Goal: Information Seeking & Learning: Ask a question

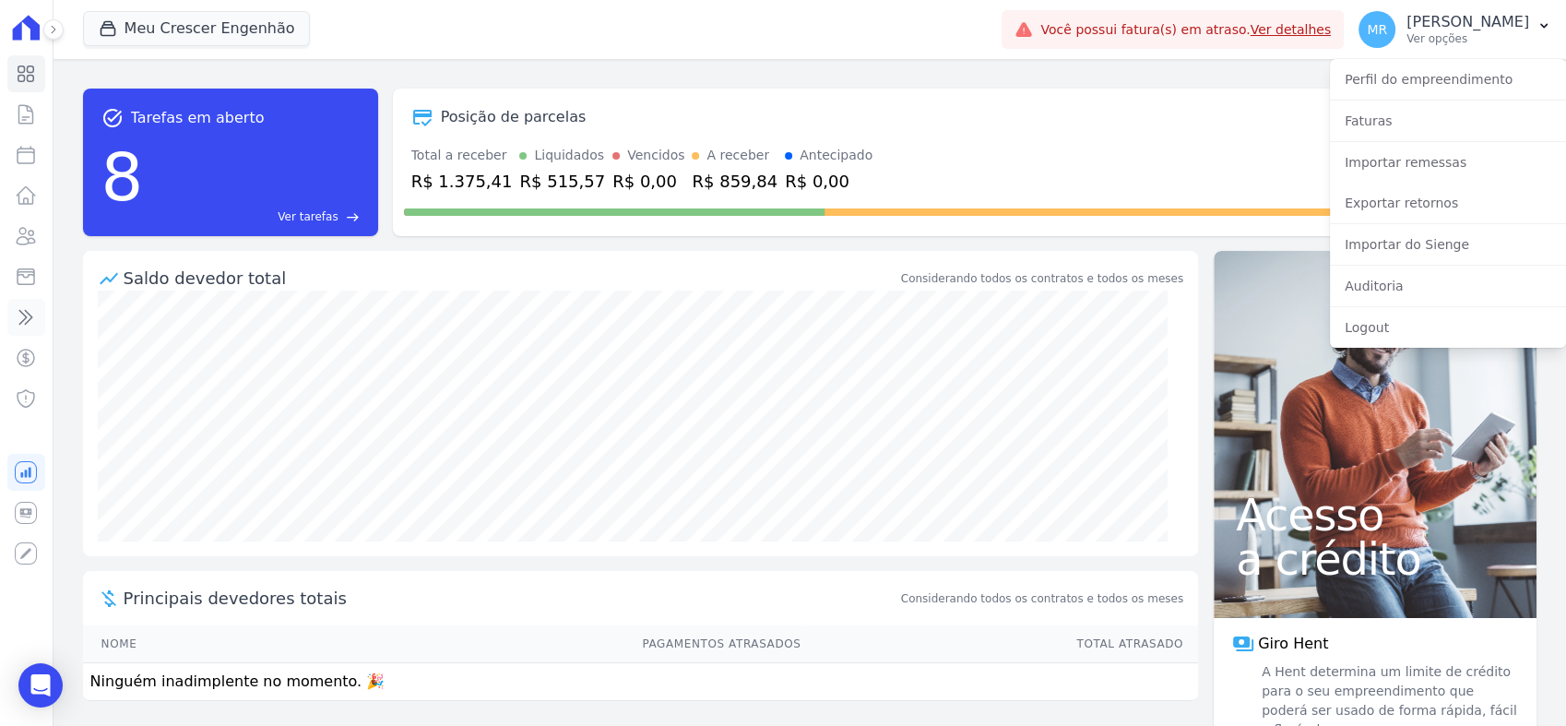
click at [27, 303] on link "Transferências" at bounding box center [26, 317] width 38 height 37
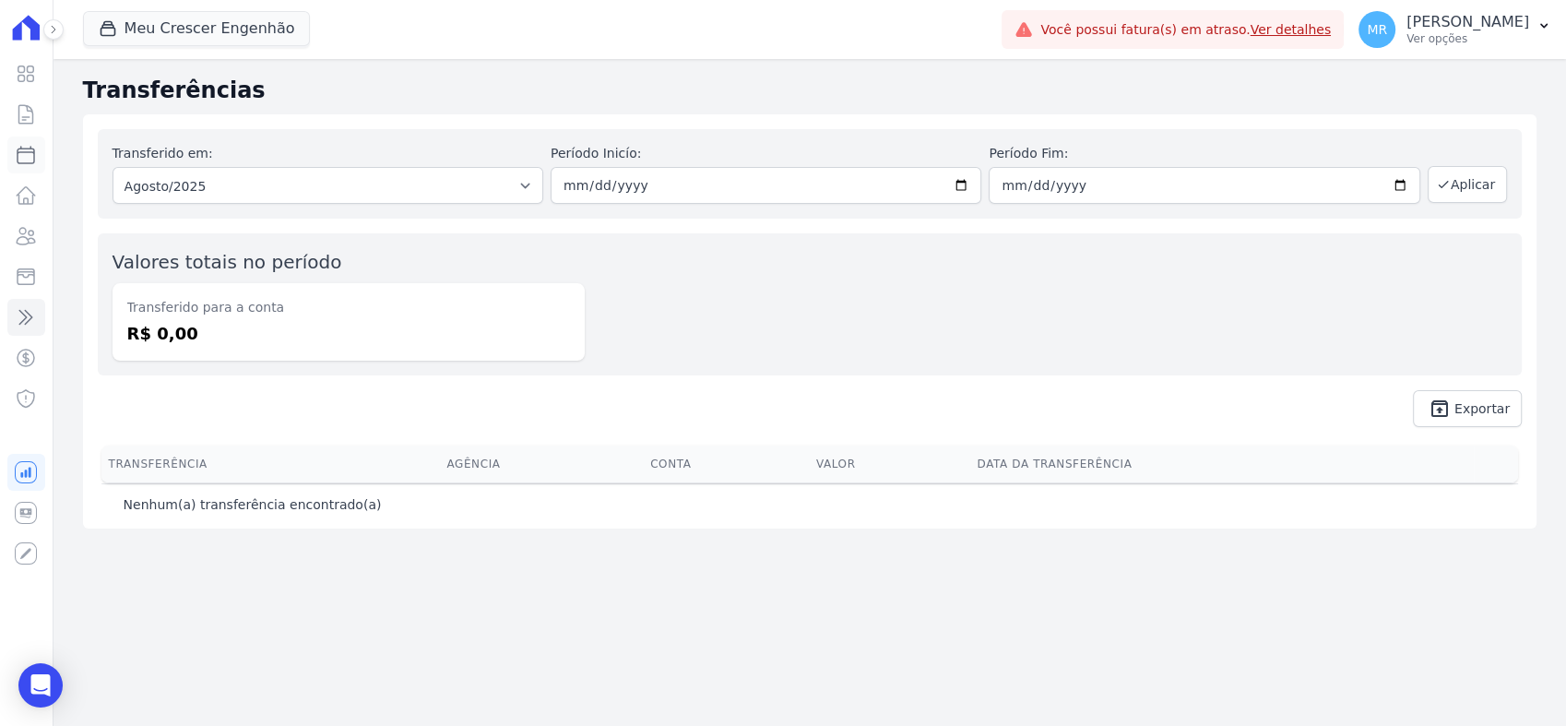
click at [33, 161] on icon at bounding box center [26, 155] width 22 height 22
select select
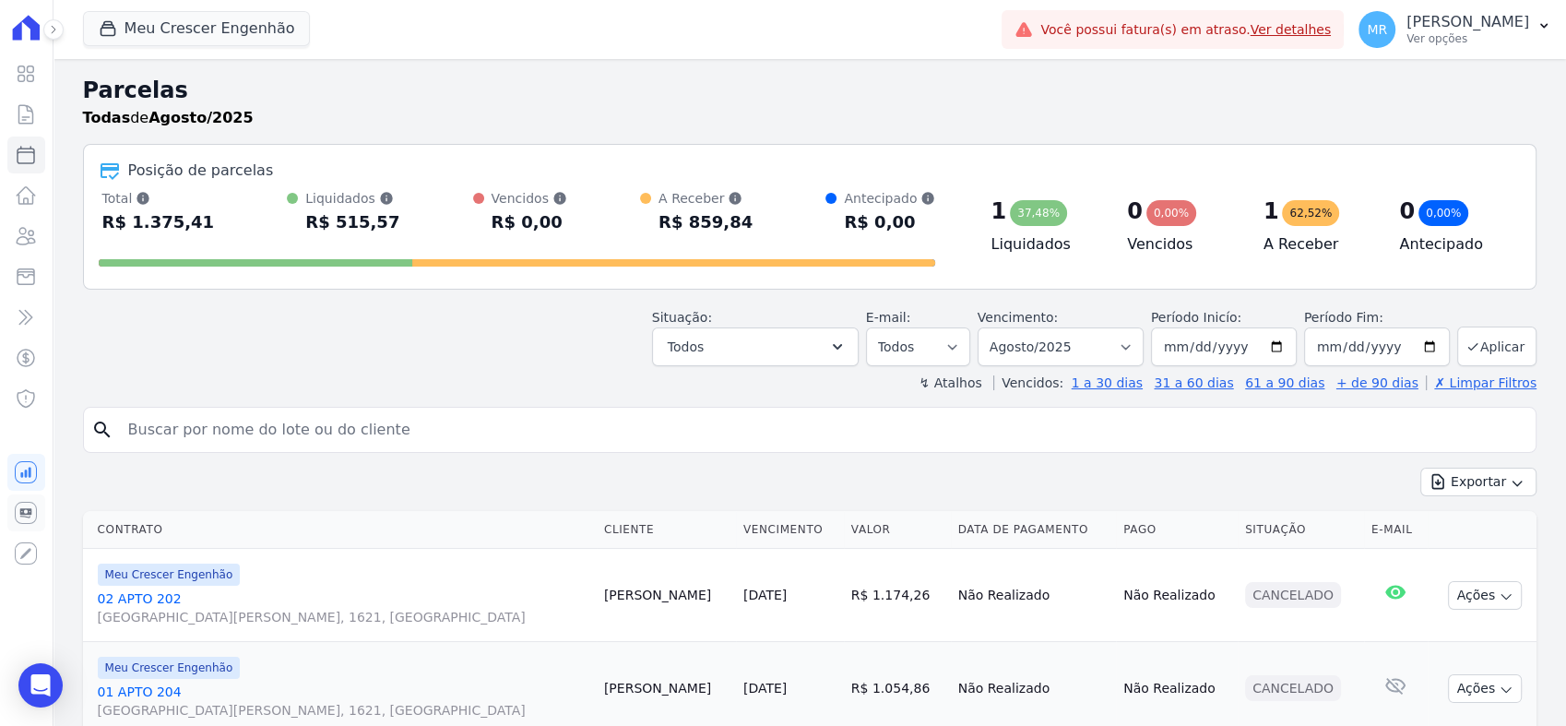
click at [23, 501] on link "Conta Hent" at bounding box center [26, 512] width 38 height 37
click at [51, 24] on icon at bounding box center [53, 29] width 11 height 11
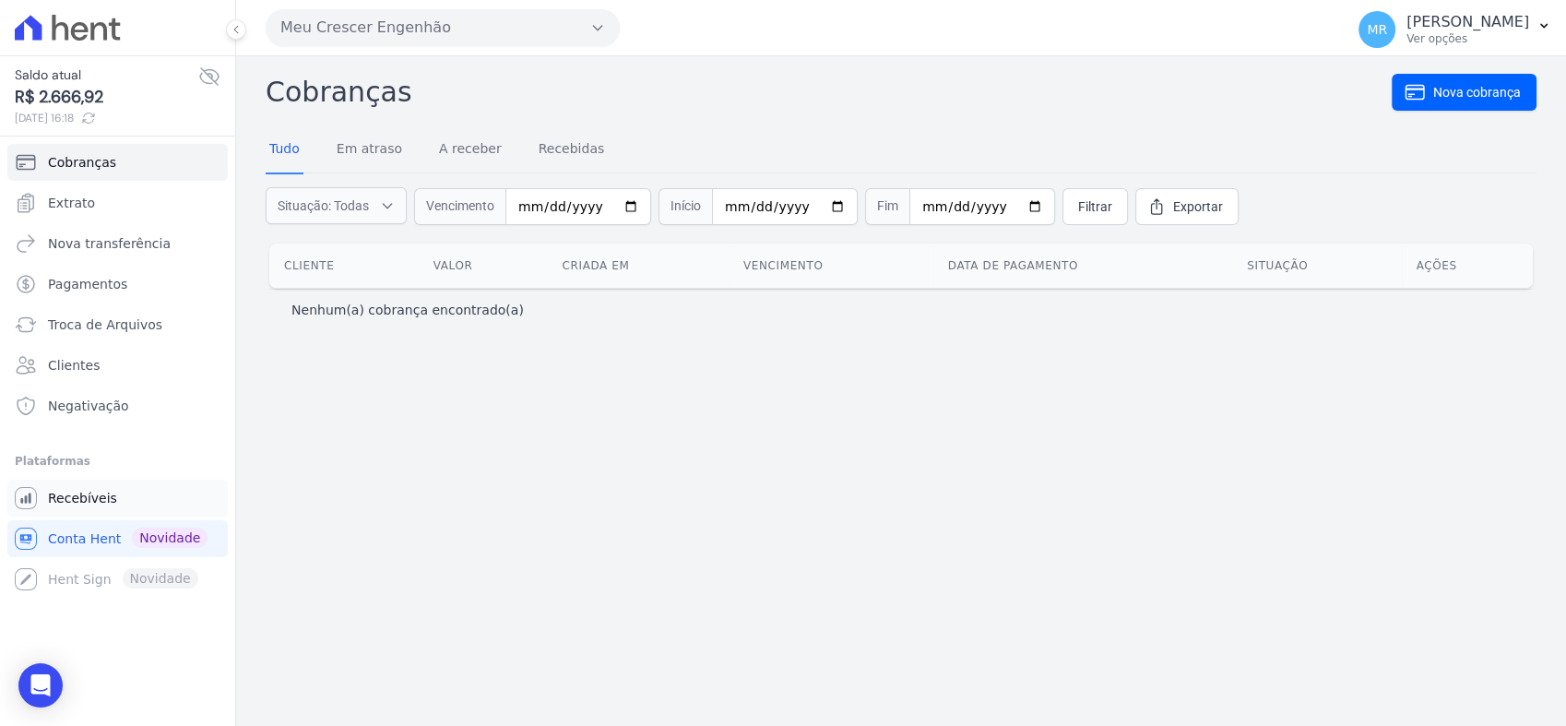
click at [62, 482] on link "Recebíveis" at bounding box center [117, 498] width 220 height 37
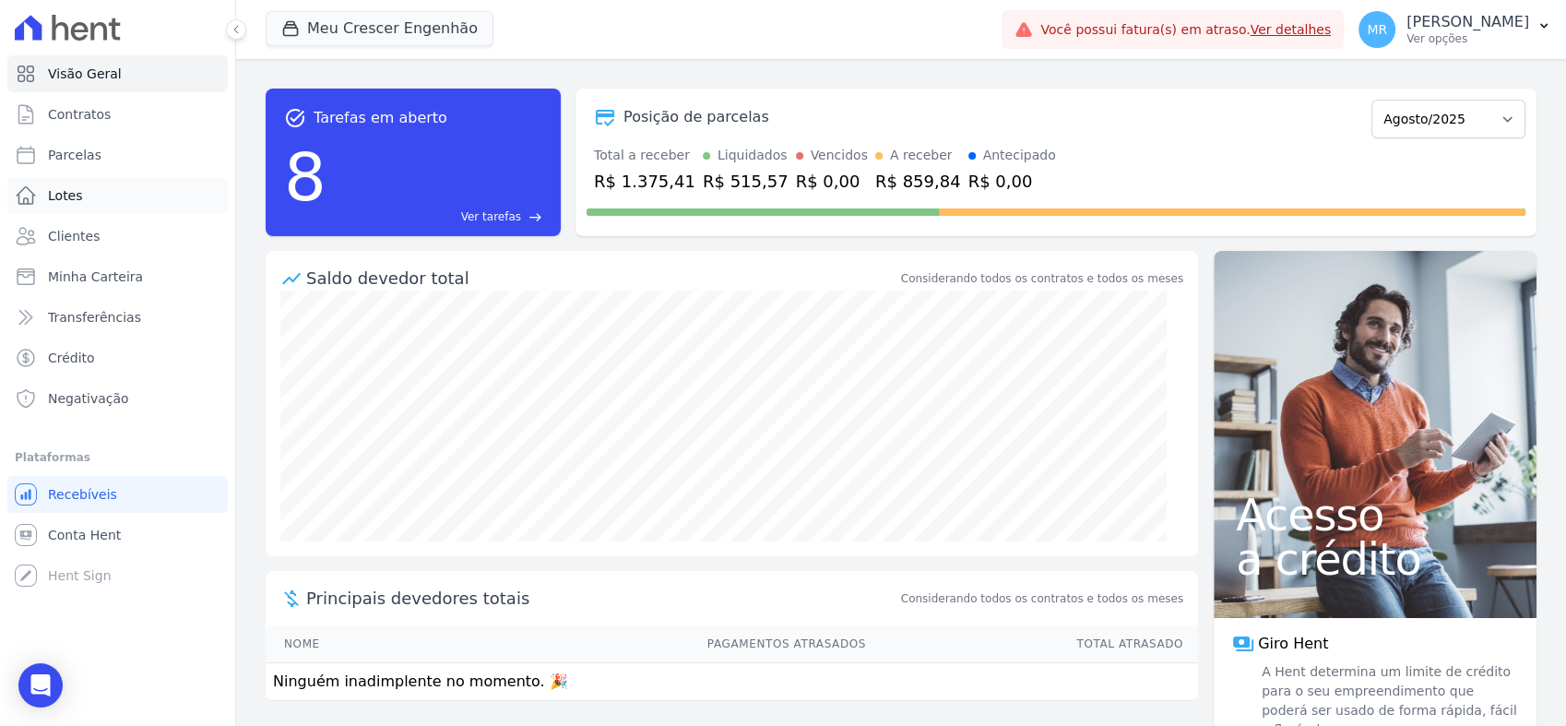
click at [99, 186] on link "Lotes" at bounding box center [117, 195] width 220 height 37
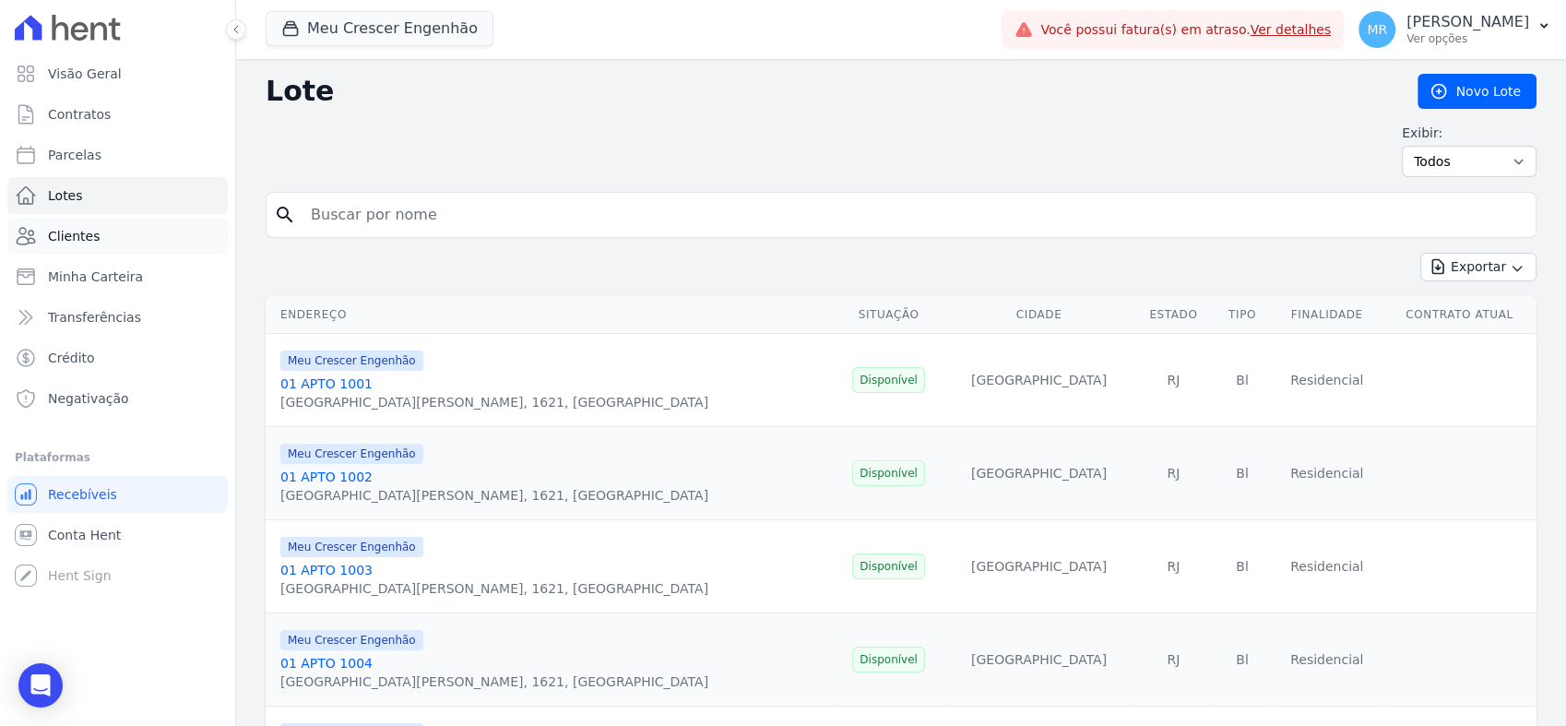
click at [100, 237] on link "Clientes" at bounding box center [117, 236] width 220 height 37
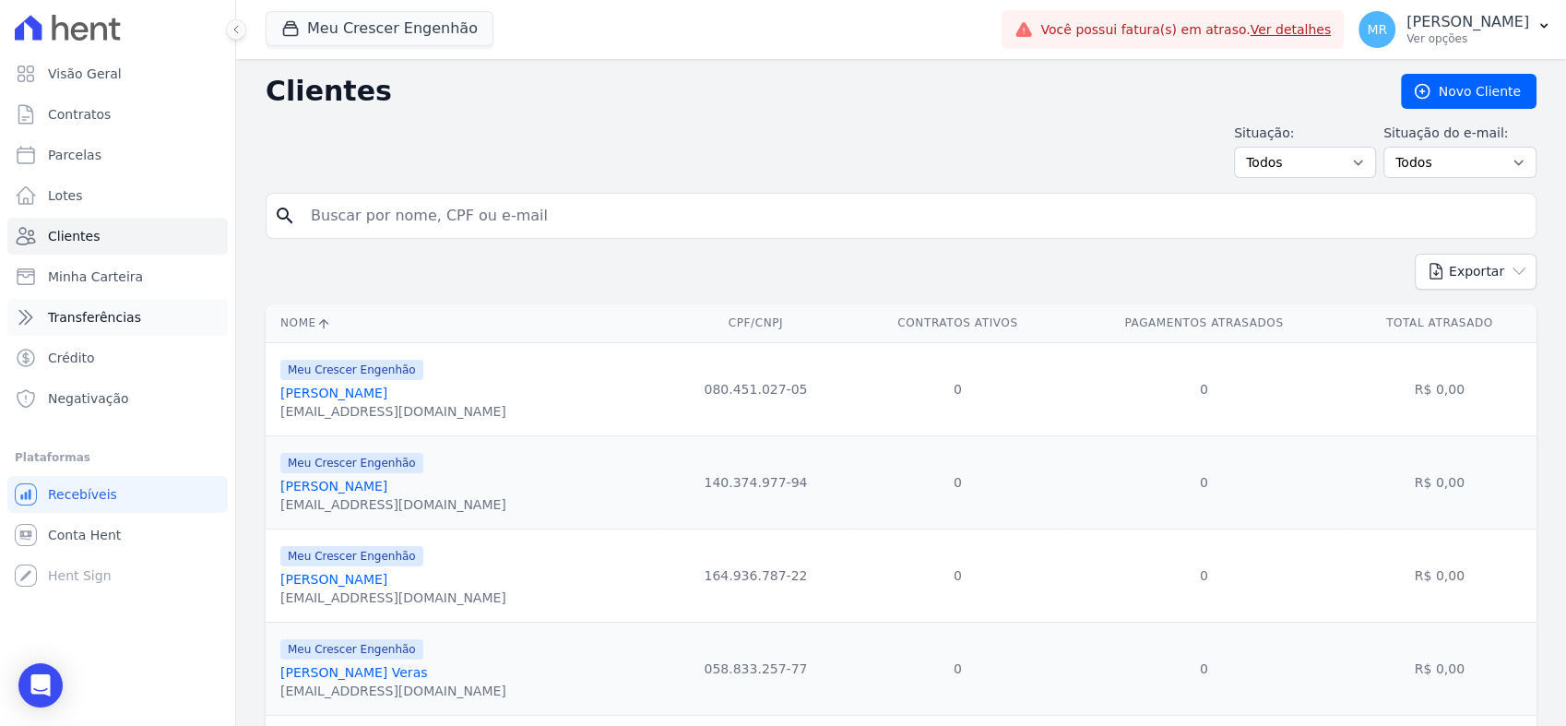
click at [86, 318] on span "Transferências" at bounding box center [94, 317] width 93 height 18
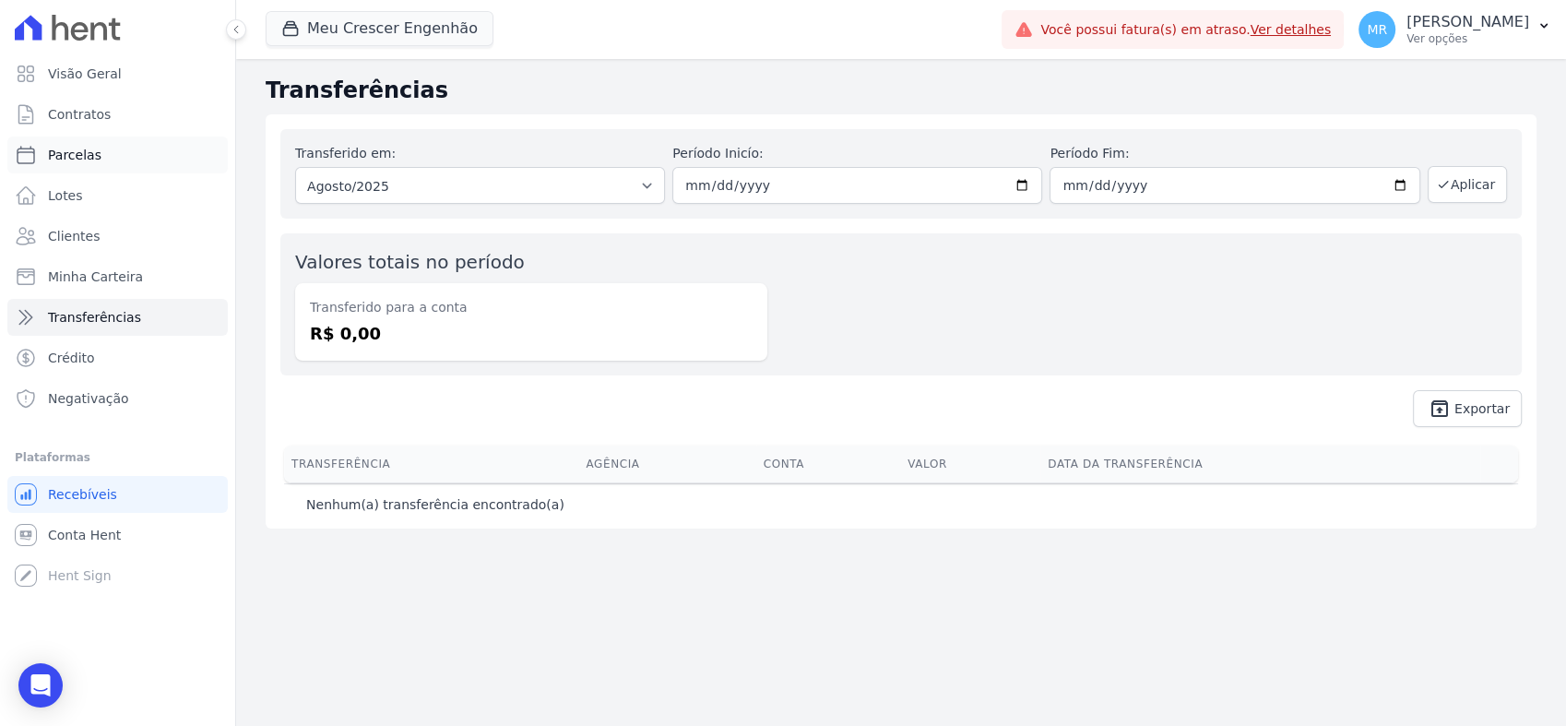
click at [70, 149] on span "Parcelas" at bounding box center [75, 155] width 54 height 18
select select
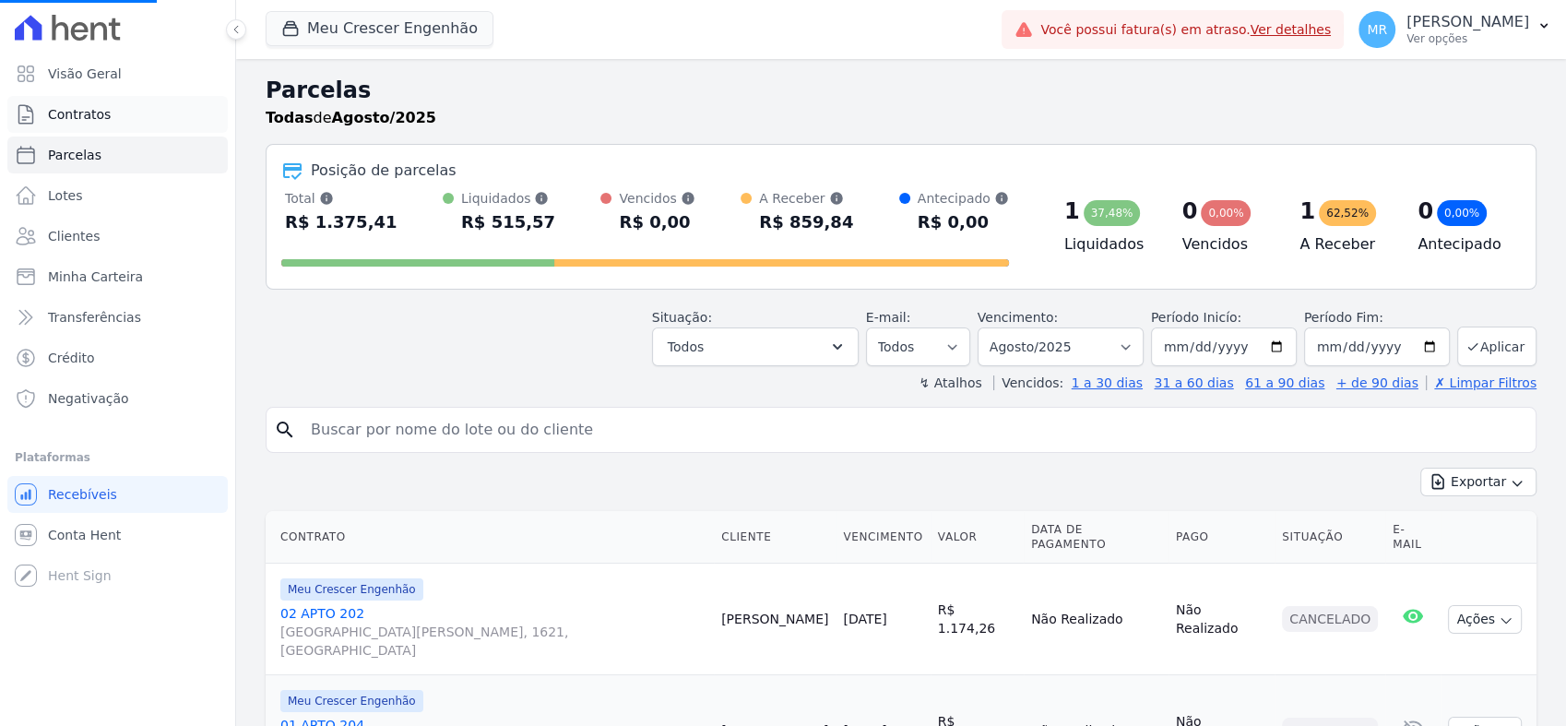
click at [78, 120] on span "Contratos" at bounding box center [79, 114] width 63 height 18
select select
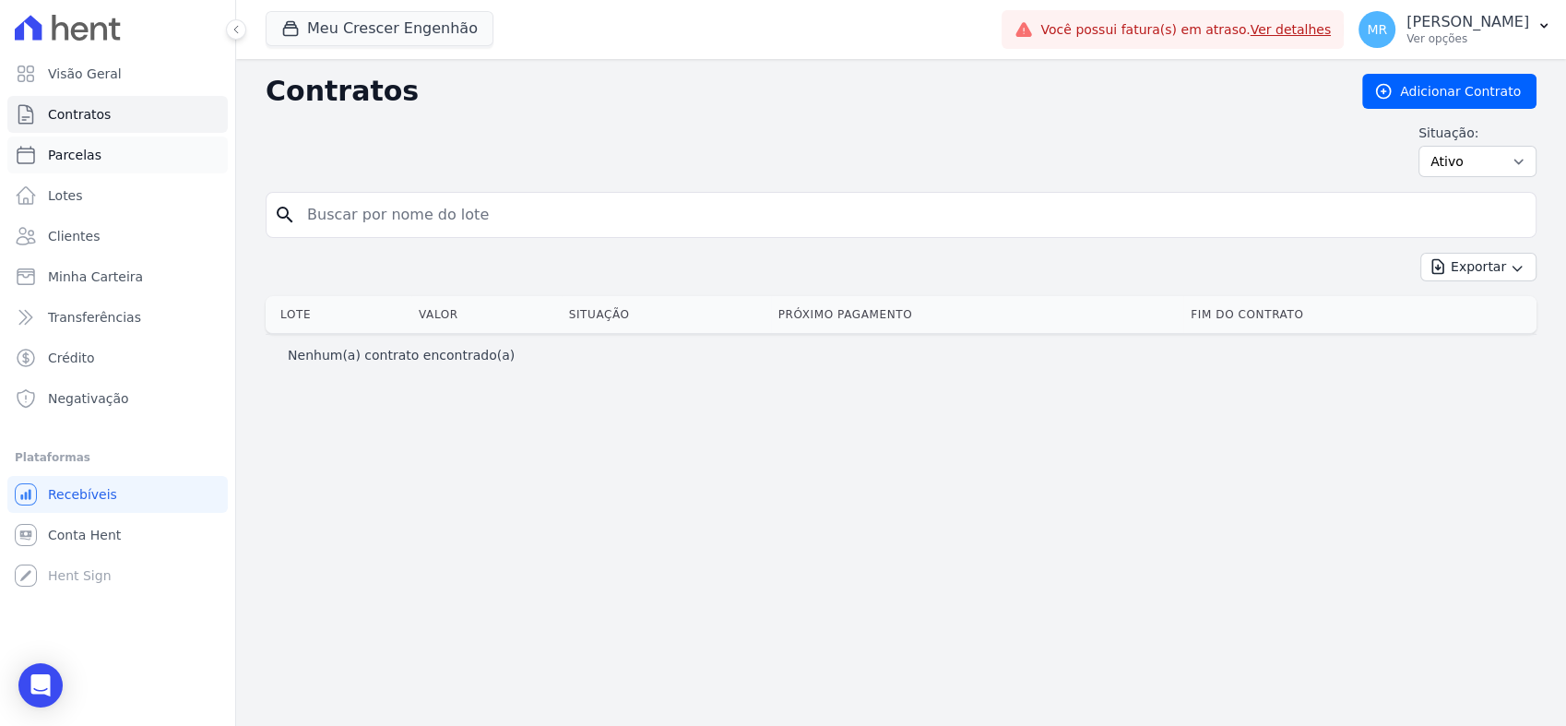
click at [122, 144] on link "Parcelas" at bounding box center [117, 155] width 220 height 37
select select
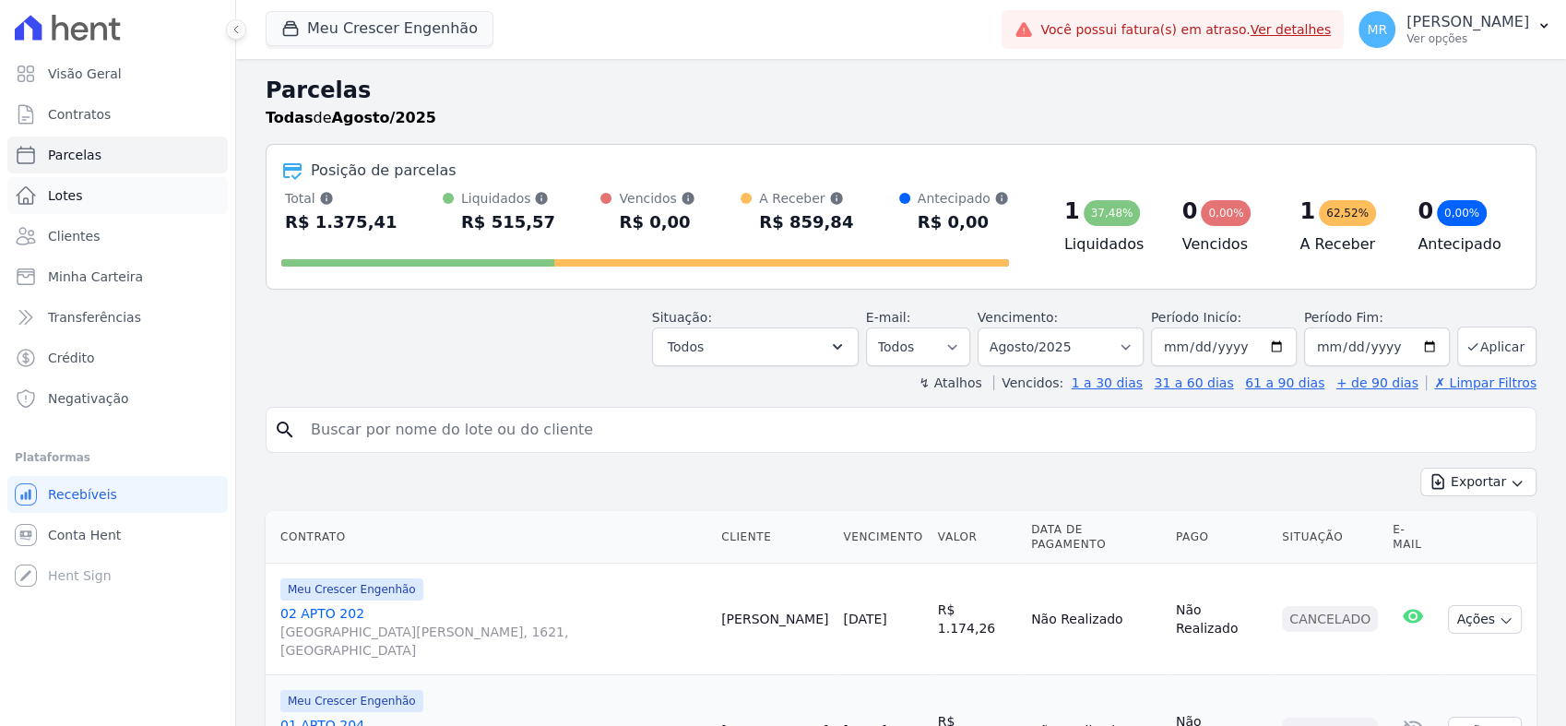
select select
click at [125, 180] on link "Lotes" at bounding box center [117, 195] width 220 height 37
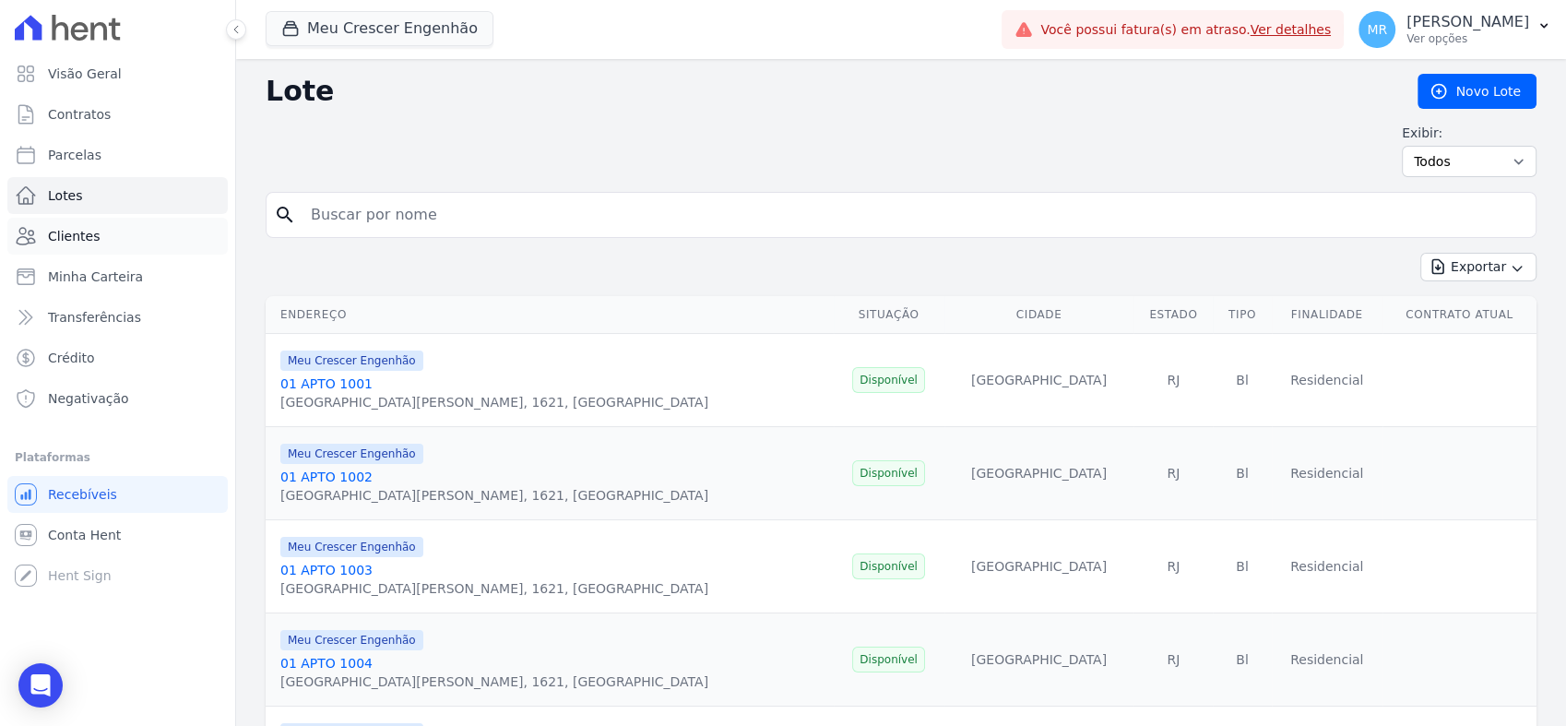
click at [107, 234] on link "Clientes" at bounding box center [117, 236] width 220 height 37
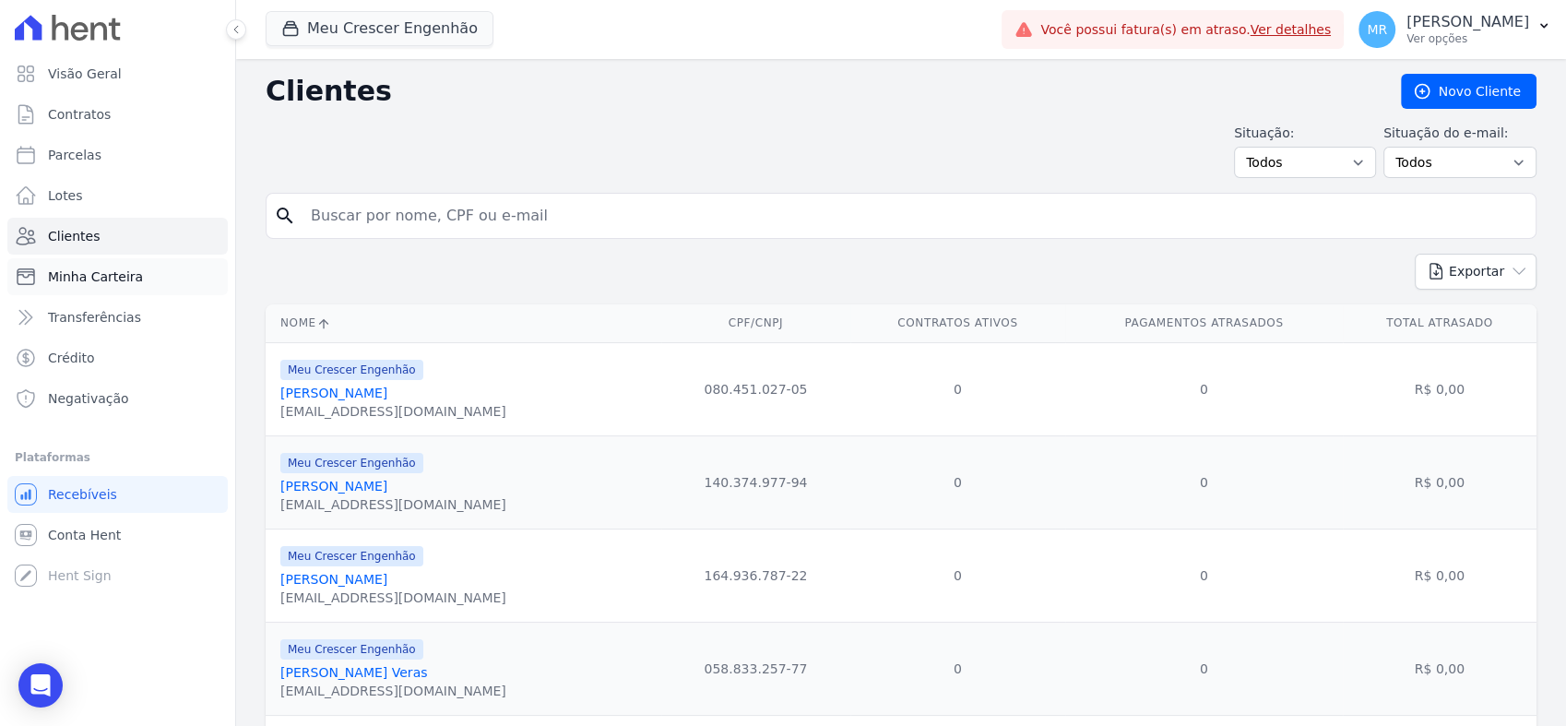
click at [79, 292] on link "Minha Carteira" at bounding box center [117, 276] width 220 height 37
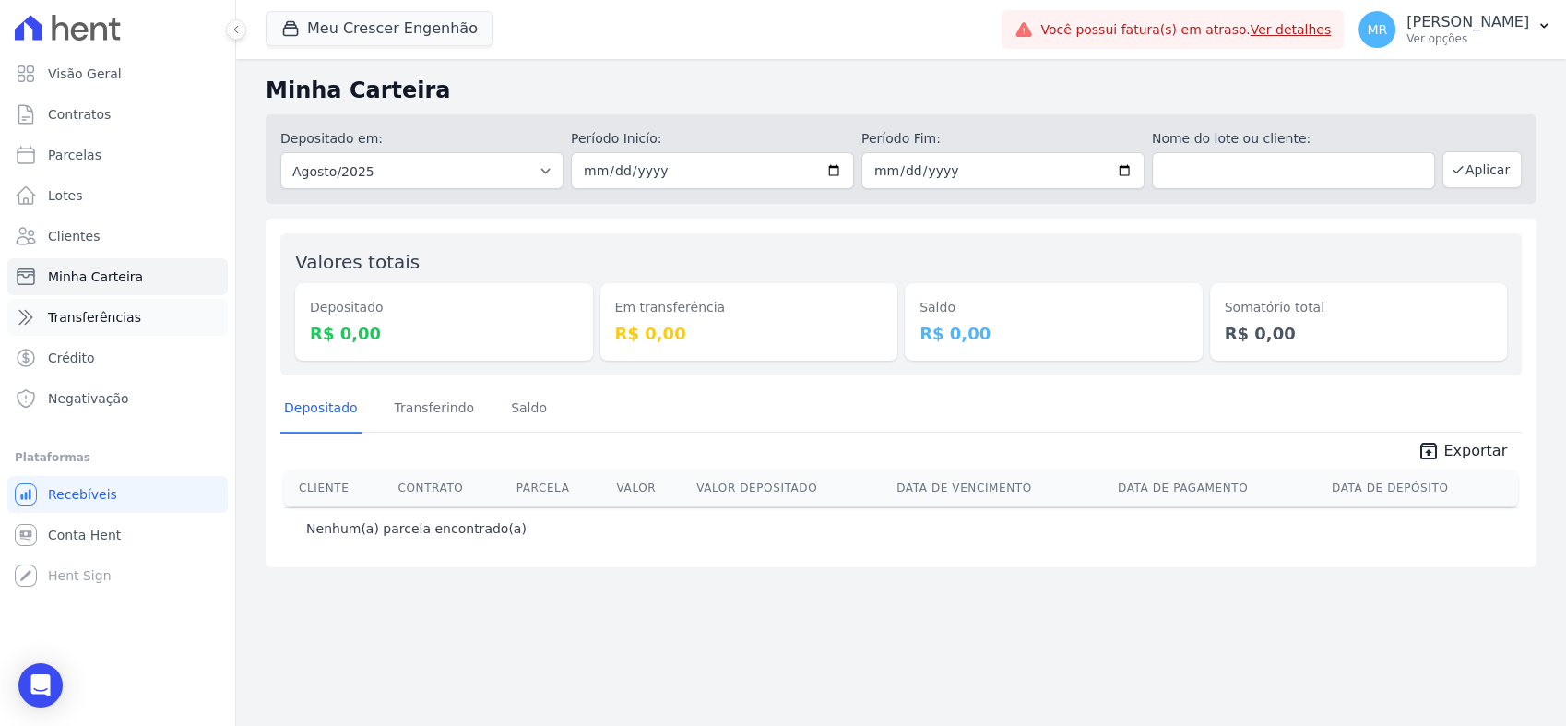
click at [146, 328] on link "Transferências" at bounding box center [117, 317] width 220 height 37
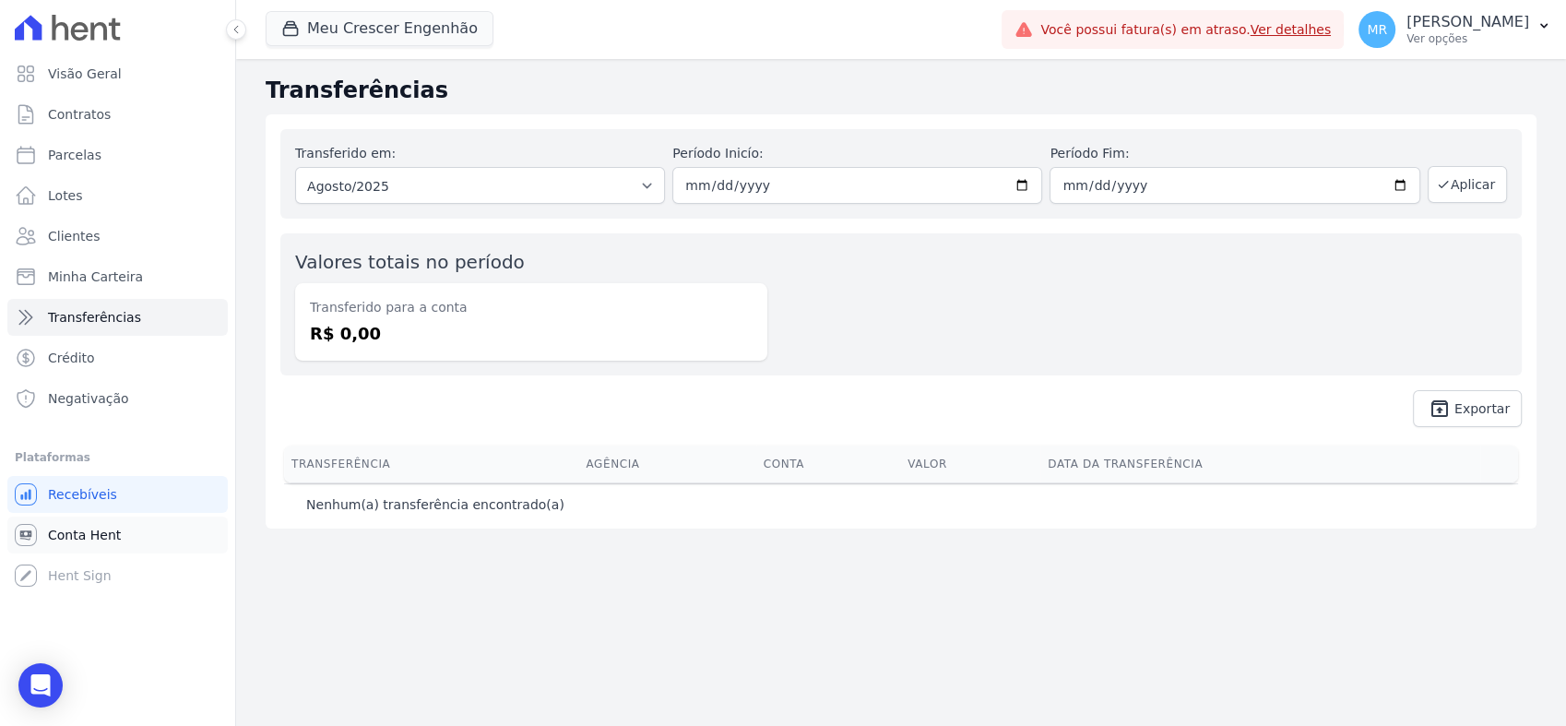
click at [98, 529] on span "Conta Hent" at bounding box center [84, 535] width 73 height 18
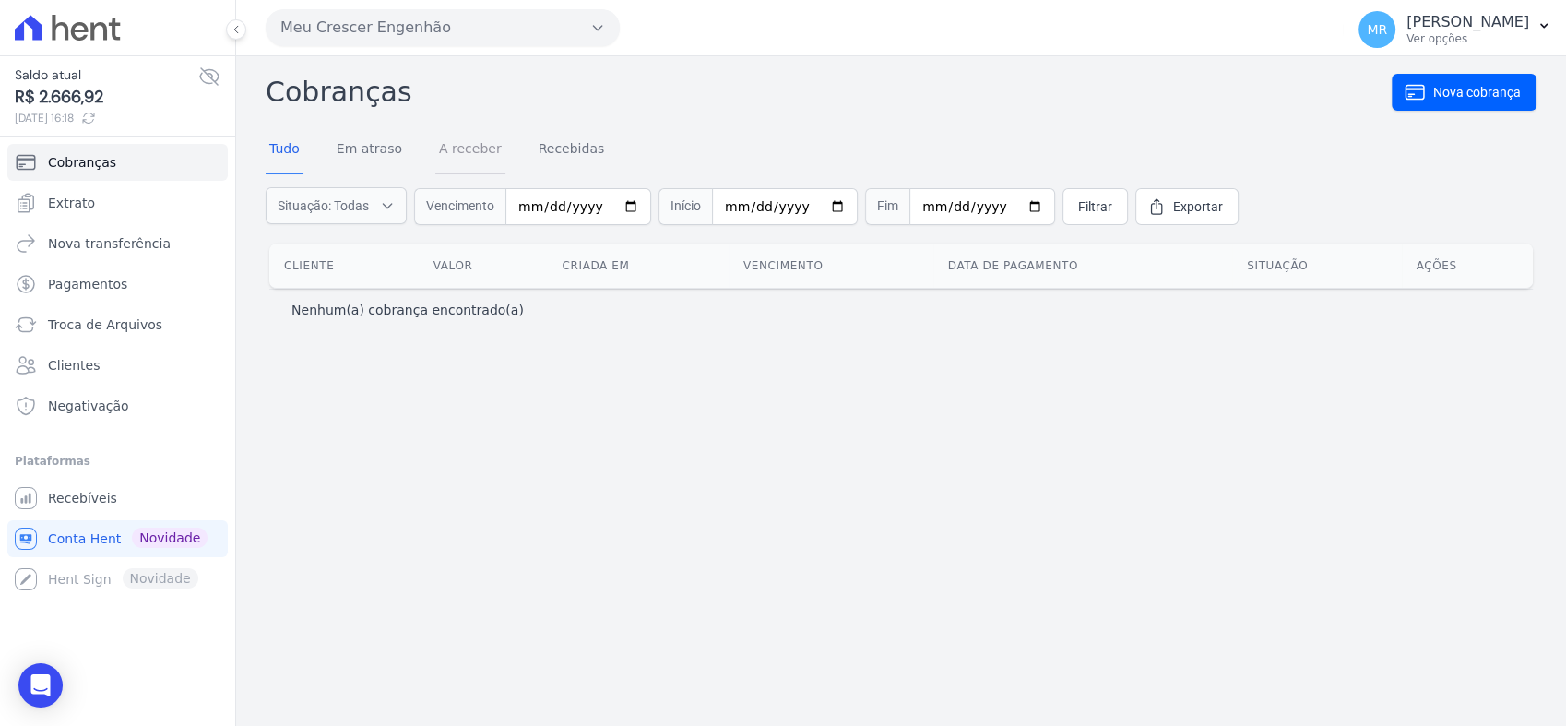
click at [474, 159] on link "A receber" at bounding box center [470, 150] width 70 height 48
click at [386, 155] on link "Em atraso" at bounding box center [369, 150] width 73 height 48
click at [287, 148] on link "Tudo" at bounding box center [285, 150] width 38 height 48
click at [242, 28] on button at bounding box center [236, 29] width 20 height 20
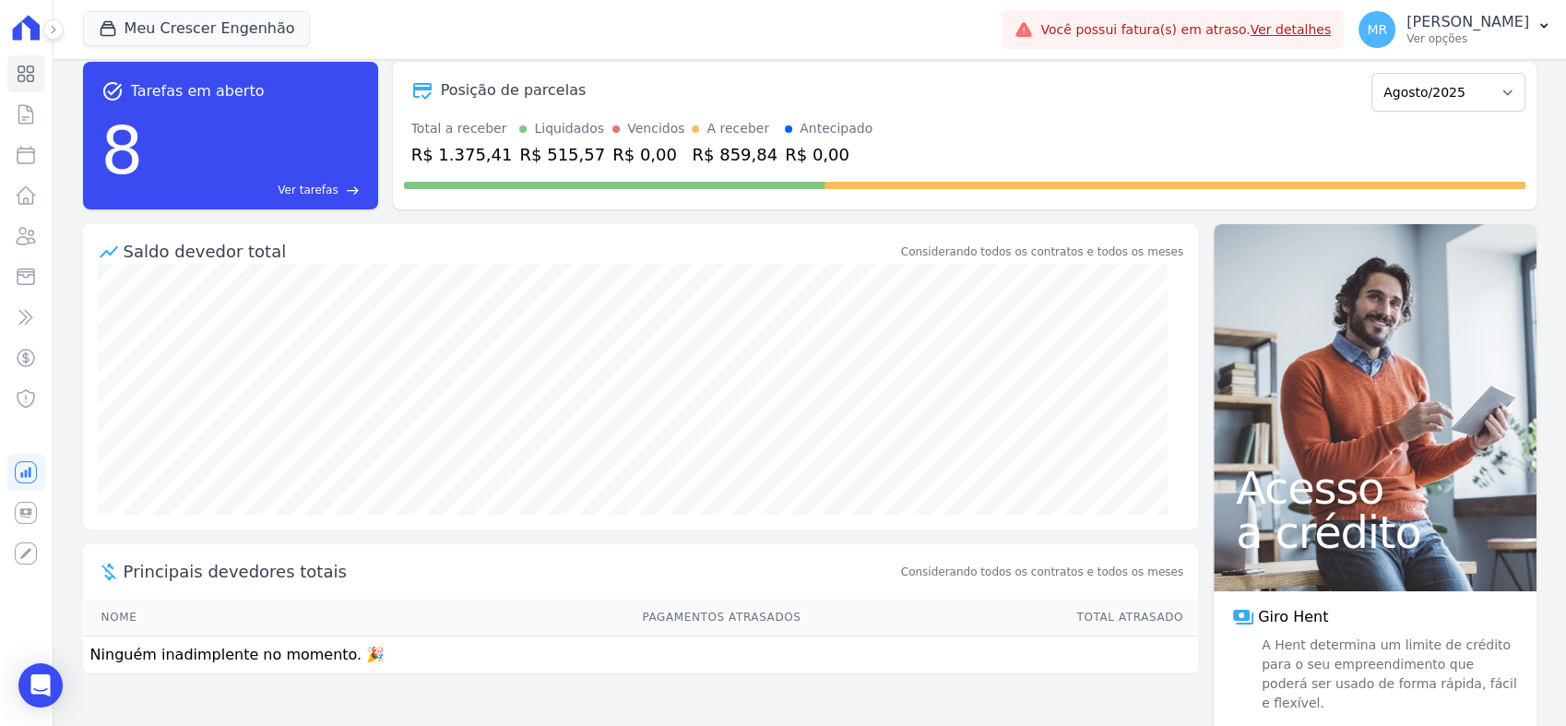
scroll to position [41, 0]
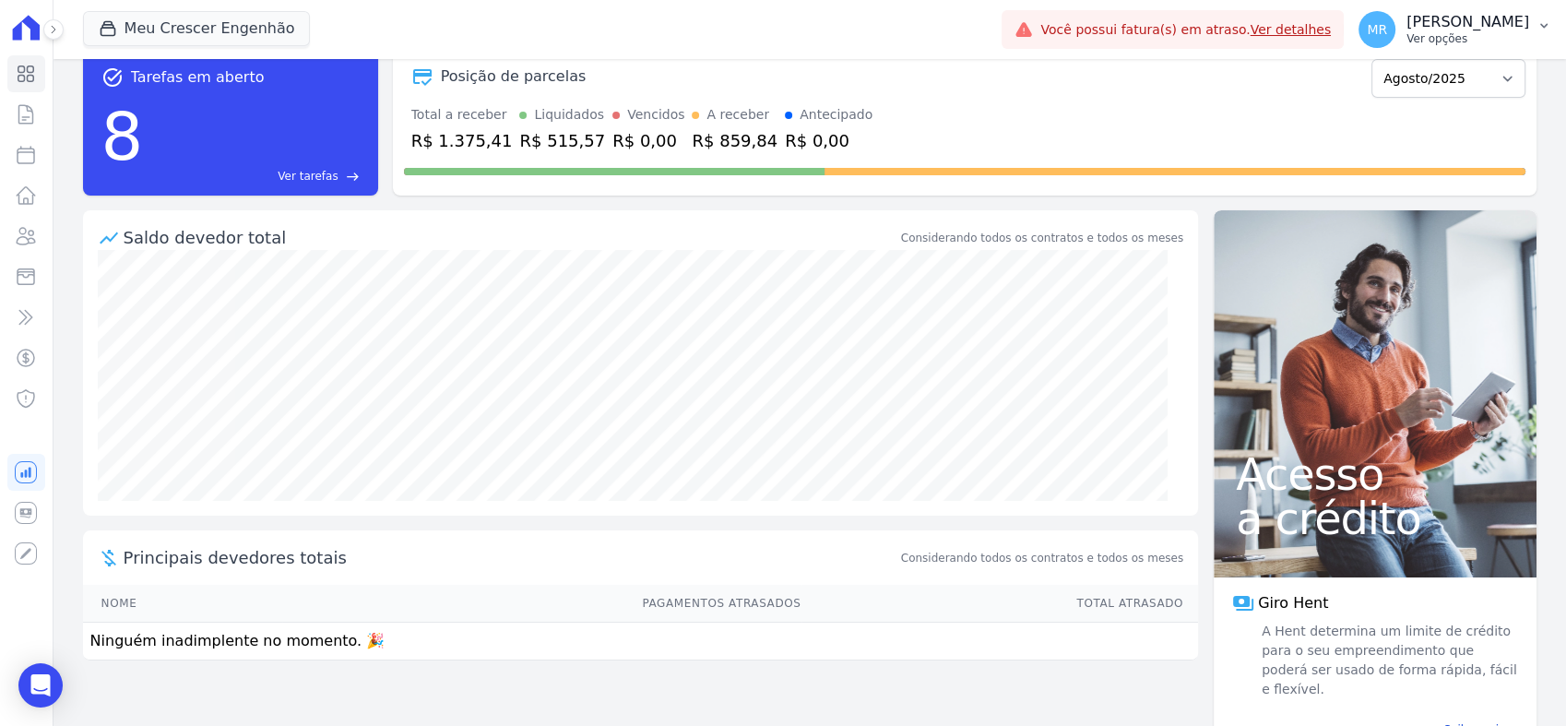
click at [1474, 27] on p "[PERSON_NAME]" at bounding box center [1468, 22] width 123 height 18
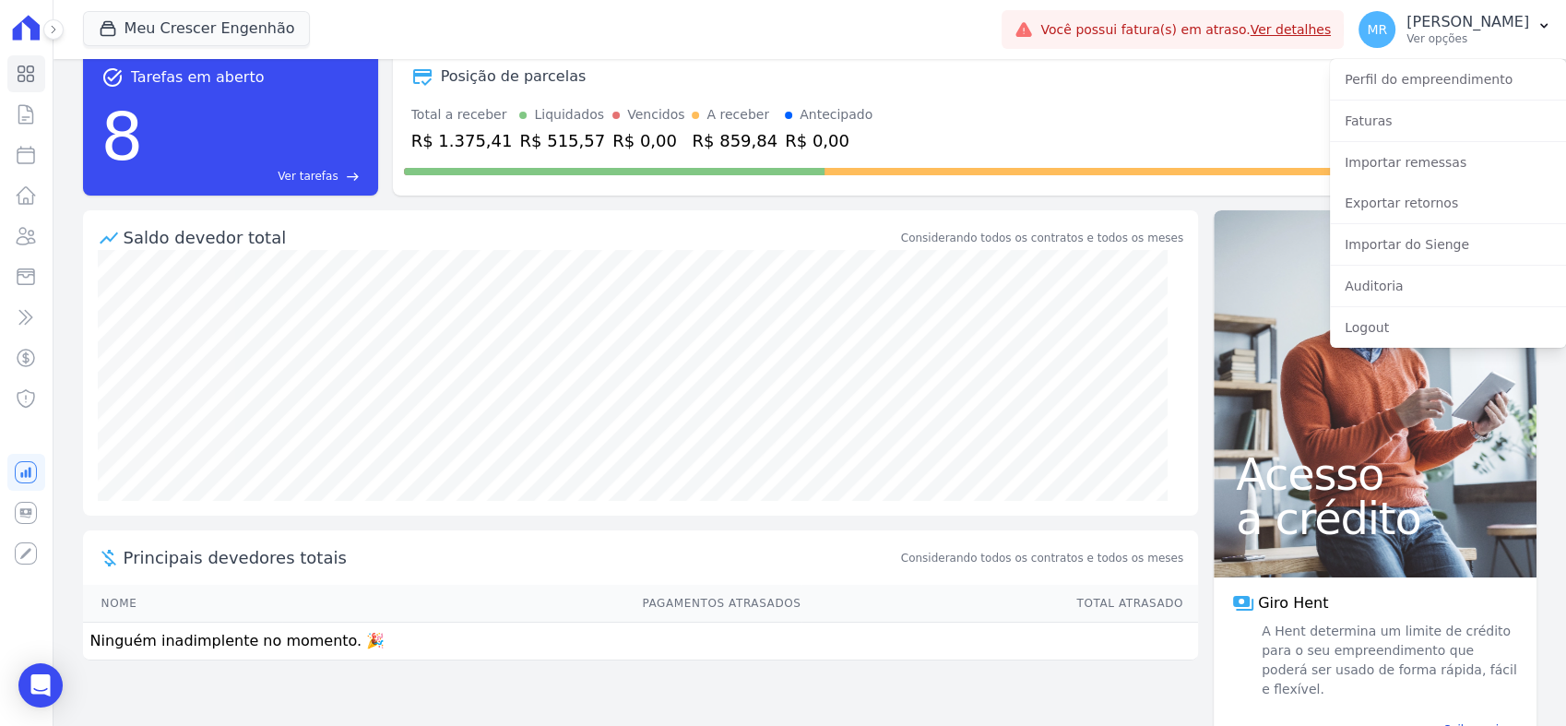
click at [1090, 650] on td "Ninguém inadimplente no momento. 🎉" at bounding box center [640, 642] width 1115 height 38
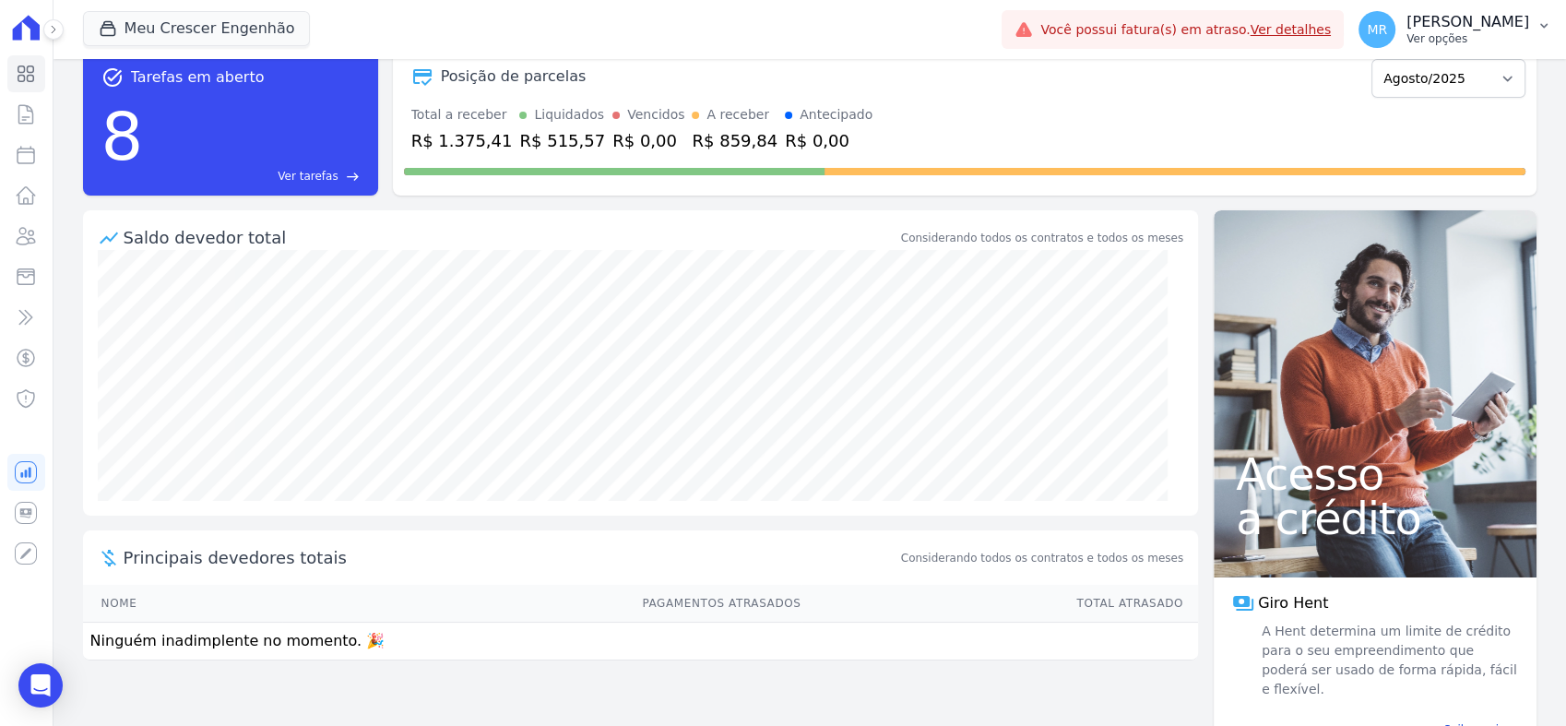
click at [1486, 32] on p "Ver opções" at bounding box center [1468, 38] width 123 height 15
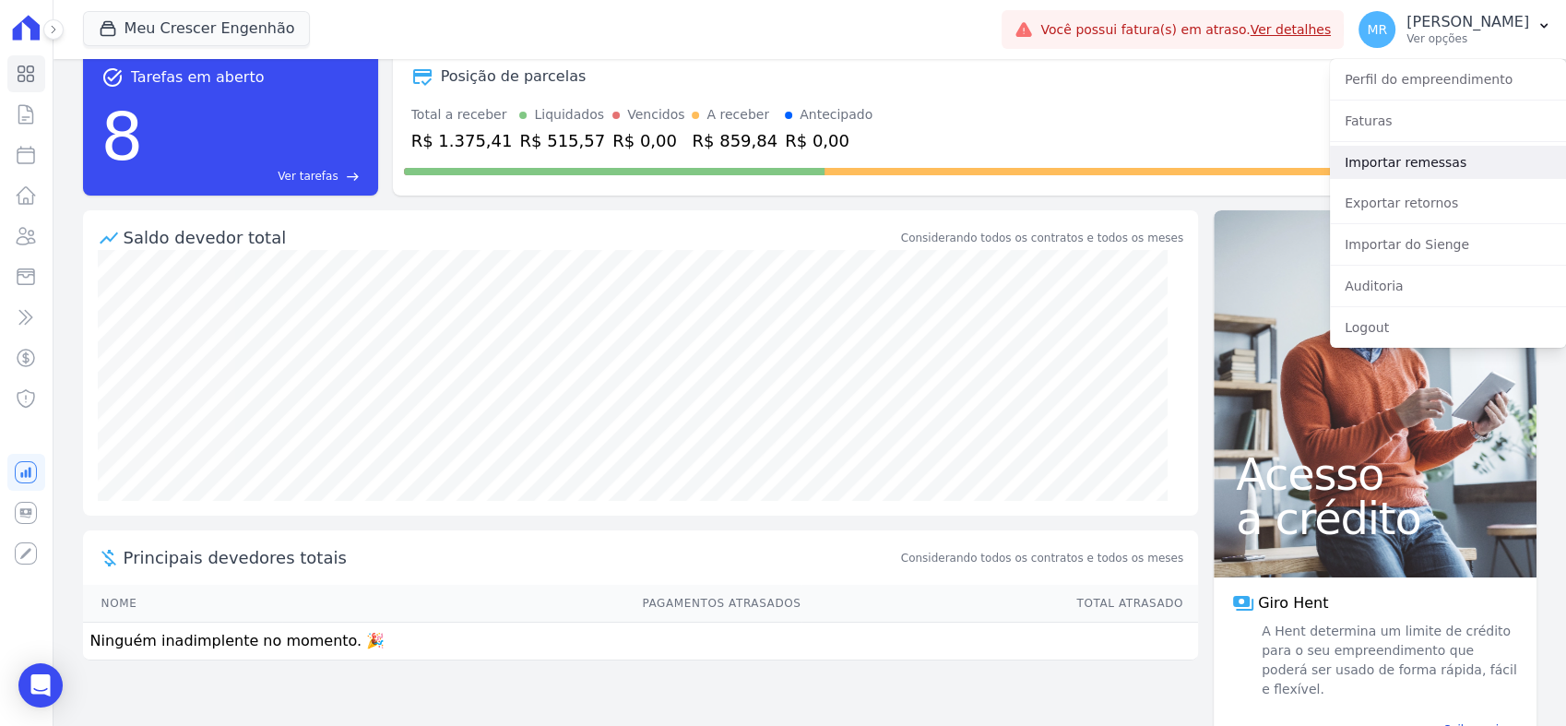
click at [1413, 172] on link "Importar remessas" at bounding box center [1448, 162] width 236 height 33
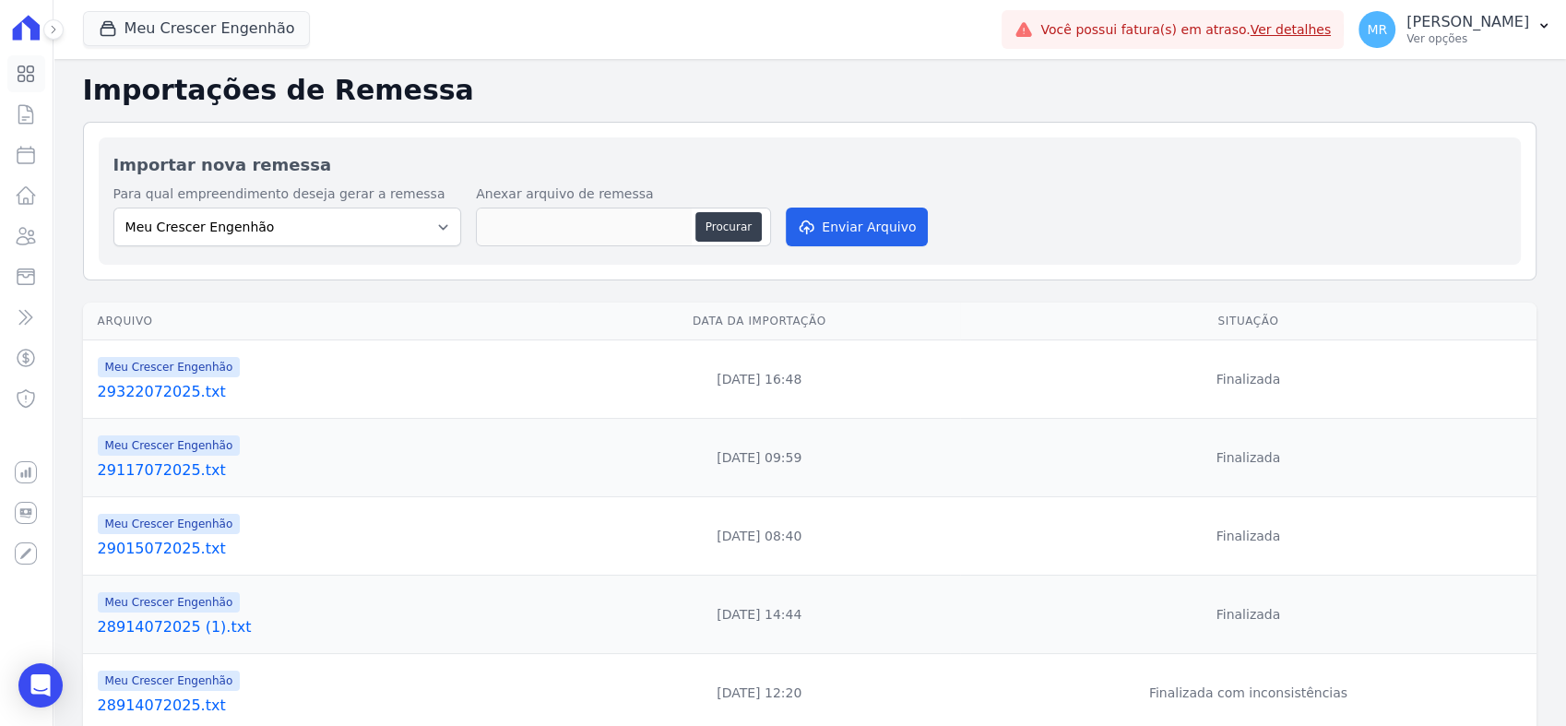
click at [28, 88] on link "Visão Geral" at bounding box center [26, 73] width 38 height 37
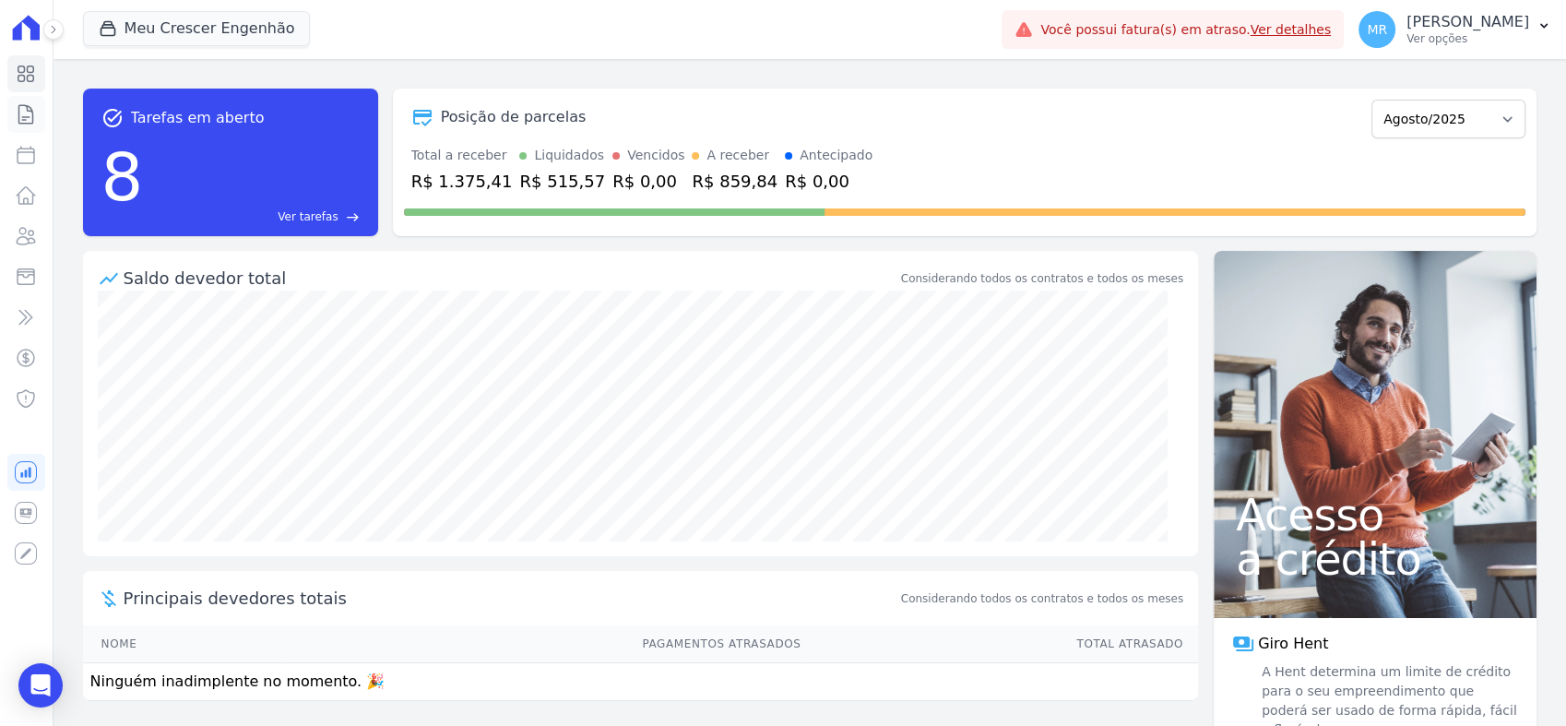
click at [20, 123] on icon at bounding box center [26, 114] width 14 height 18
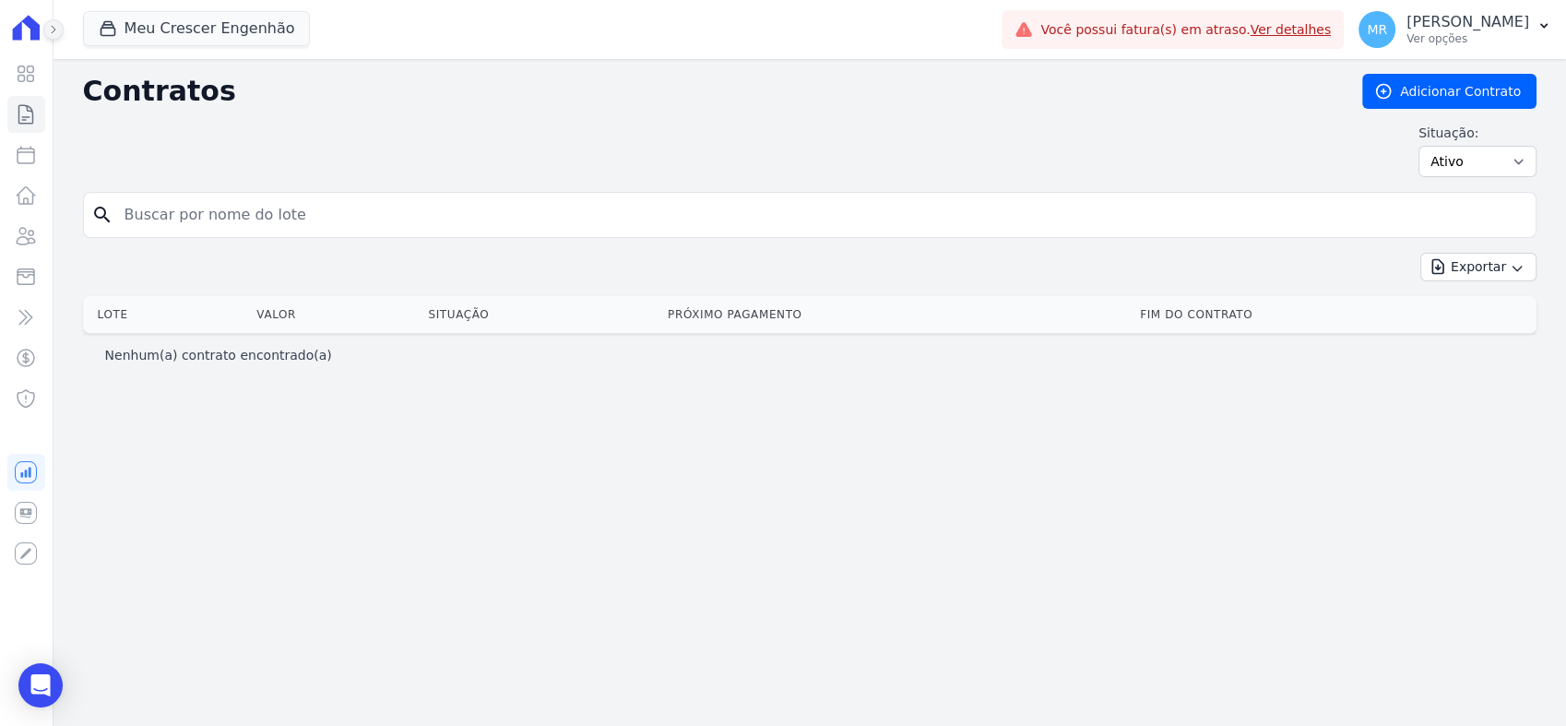
click at [52, 18] on div at bounding box center [43, 29] width 20 height 59
click at [53, 22] on button at bounding box center [53, 29] width 20 height 20
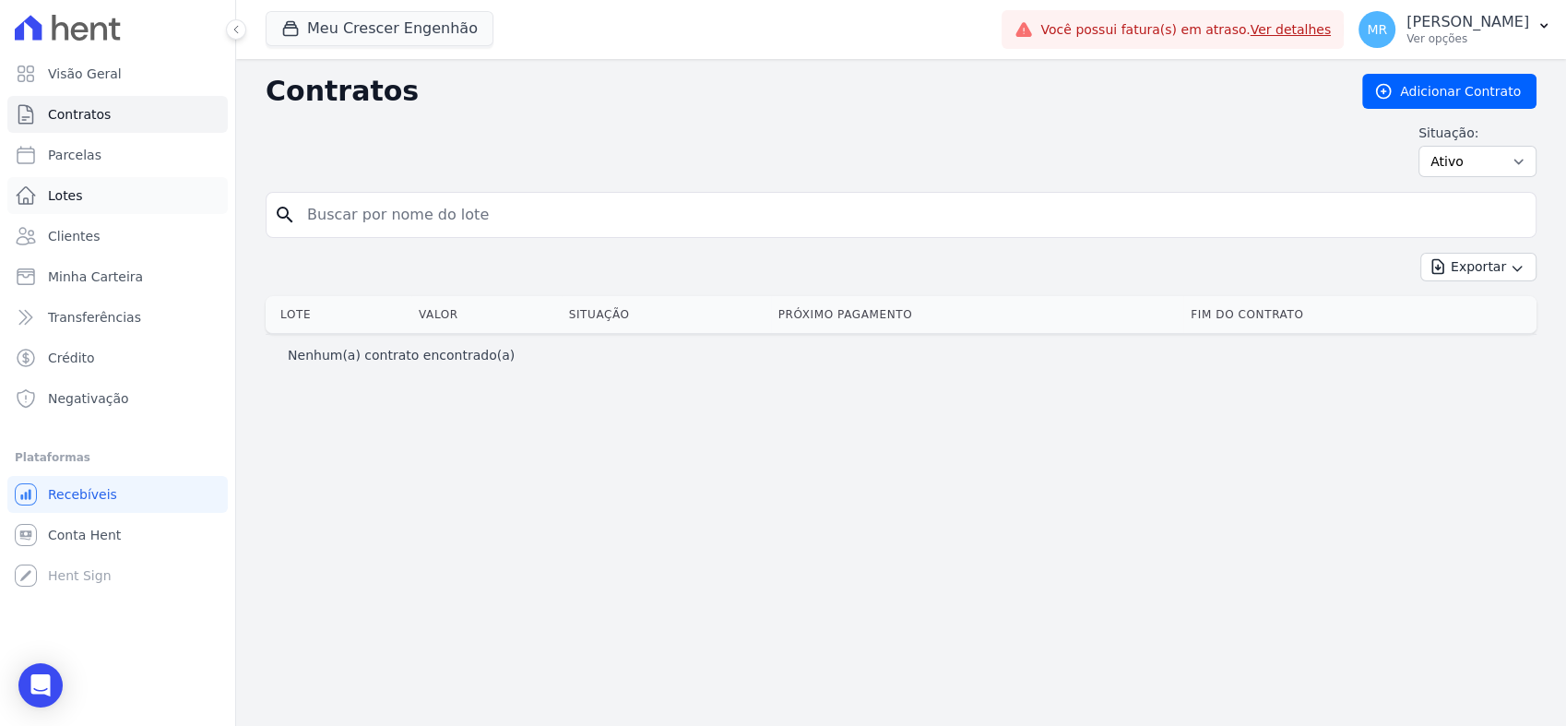
click at [146, 184] on link "Lotes" at bounding box center [117, 195] width 220 height 37
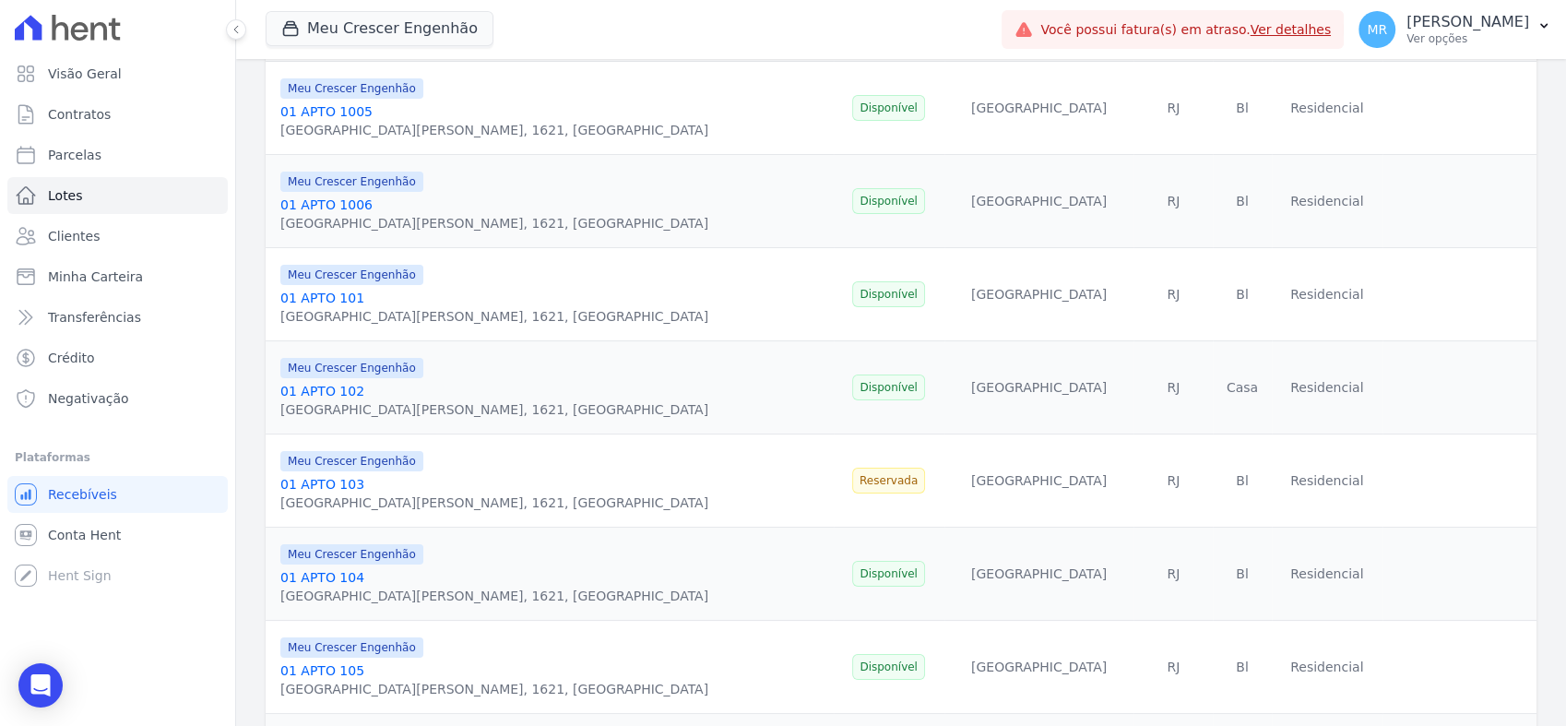
scroll to position [922, 0]
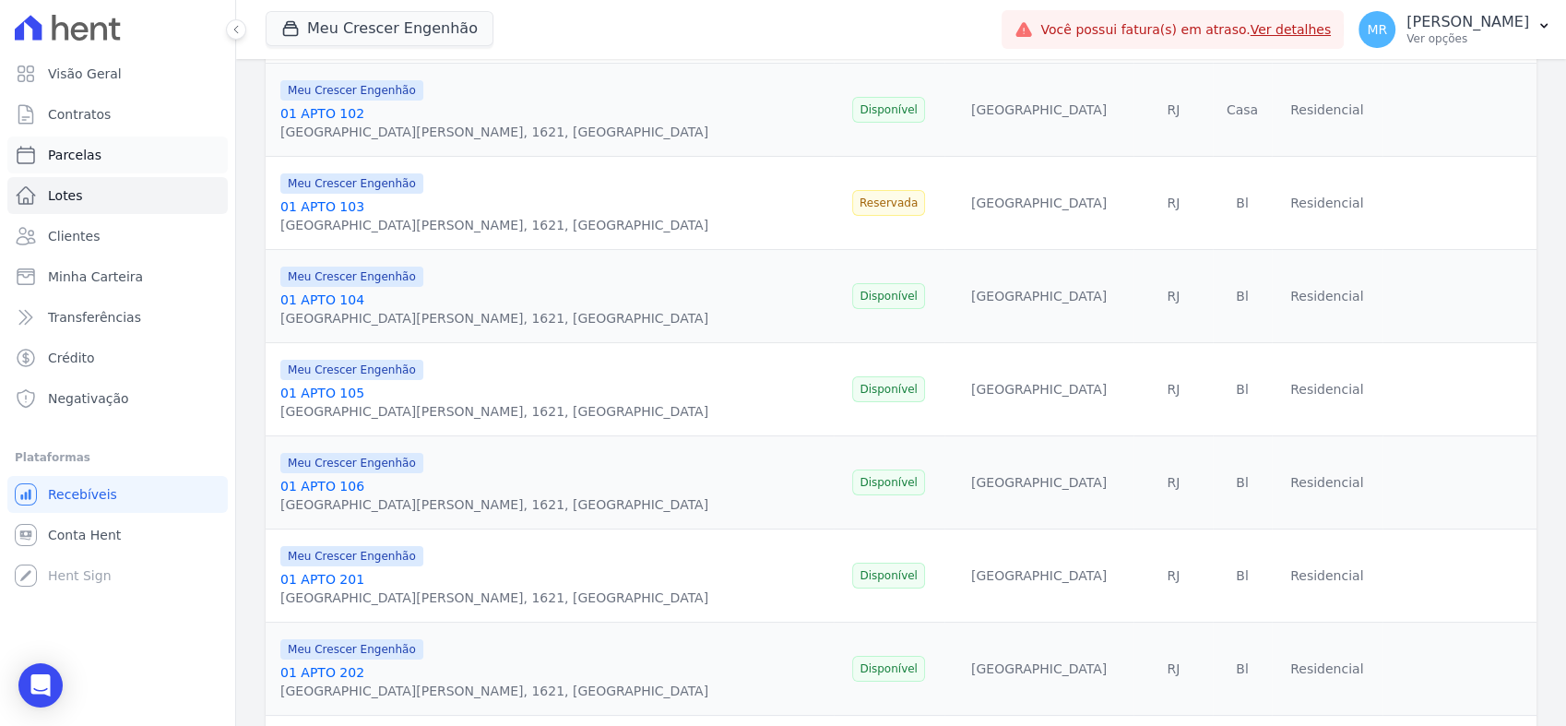
click at [123, 149] on link "Parcelas" at bounding box center [117, 155] width 220 height 37
select select
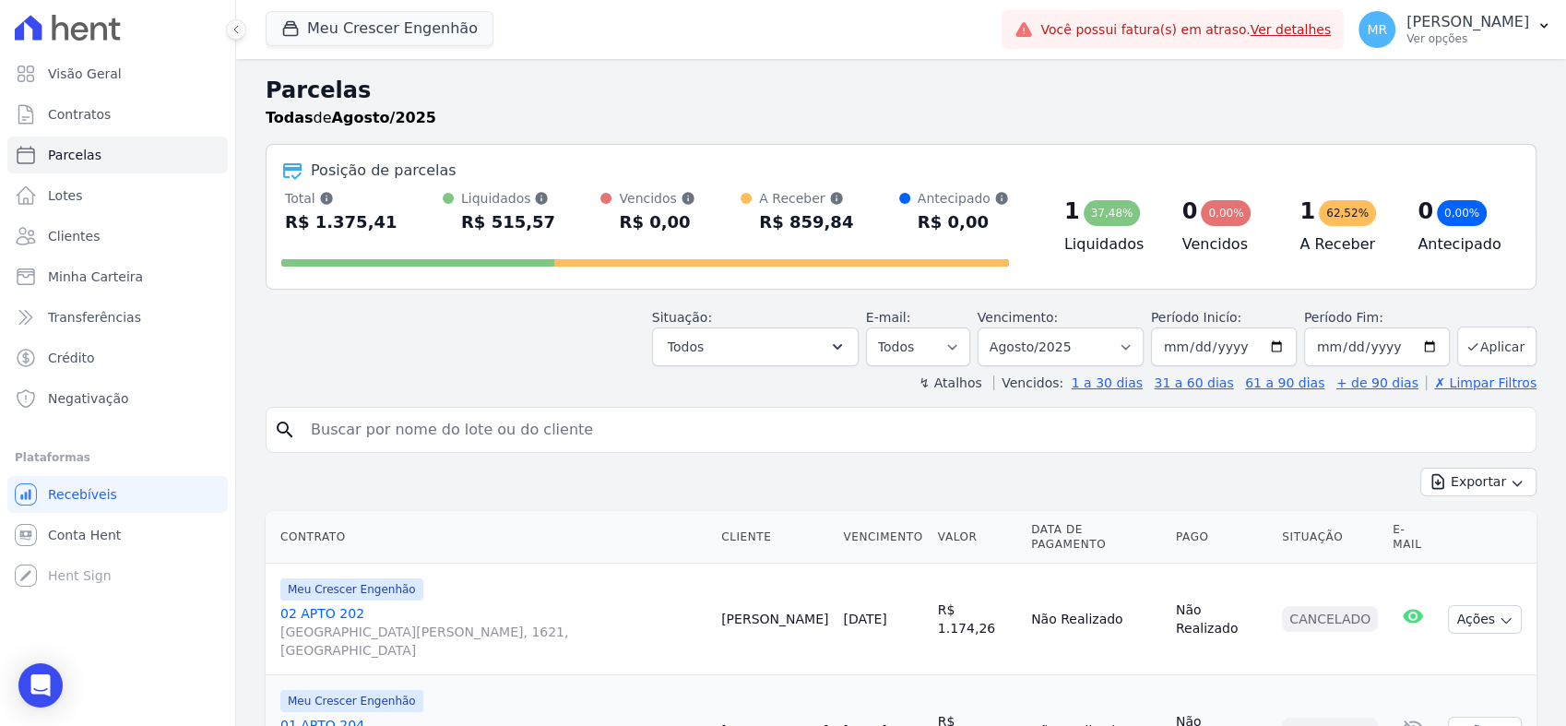
click at [110, 244] on link "Clientes" at bounding box center [117, 236] width 220 height 37
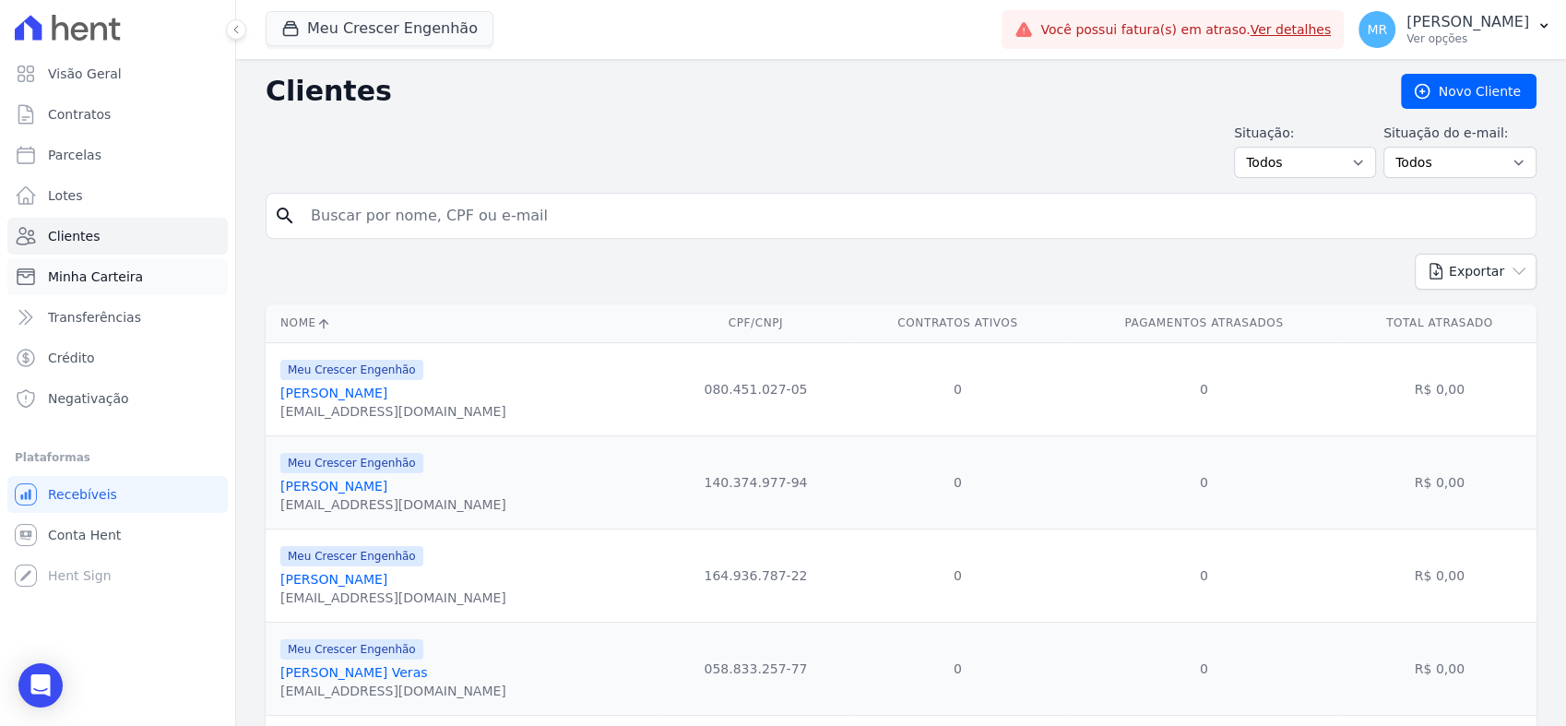
click at [110, 282] on span "Minha Carteira" at bounding box center [95, 277] width 95 height 18
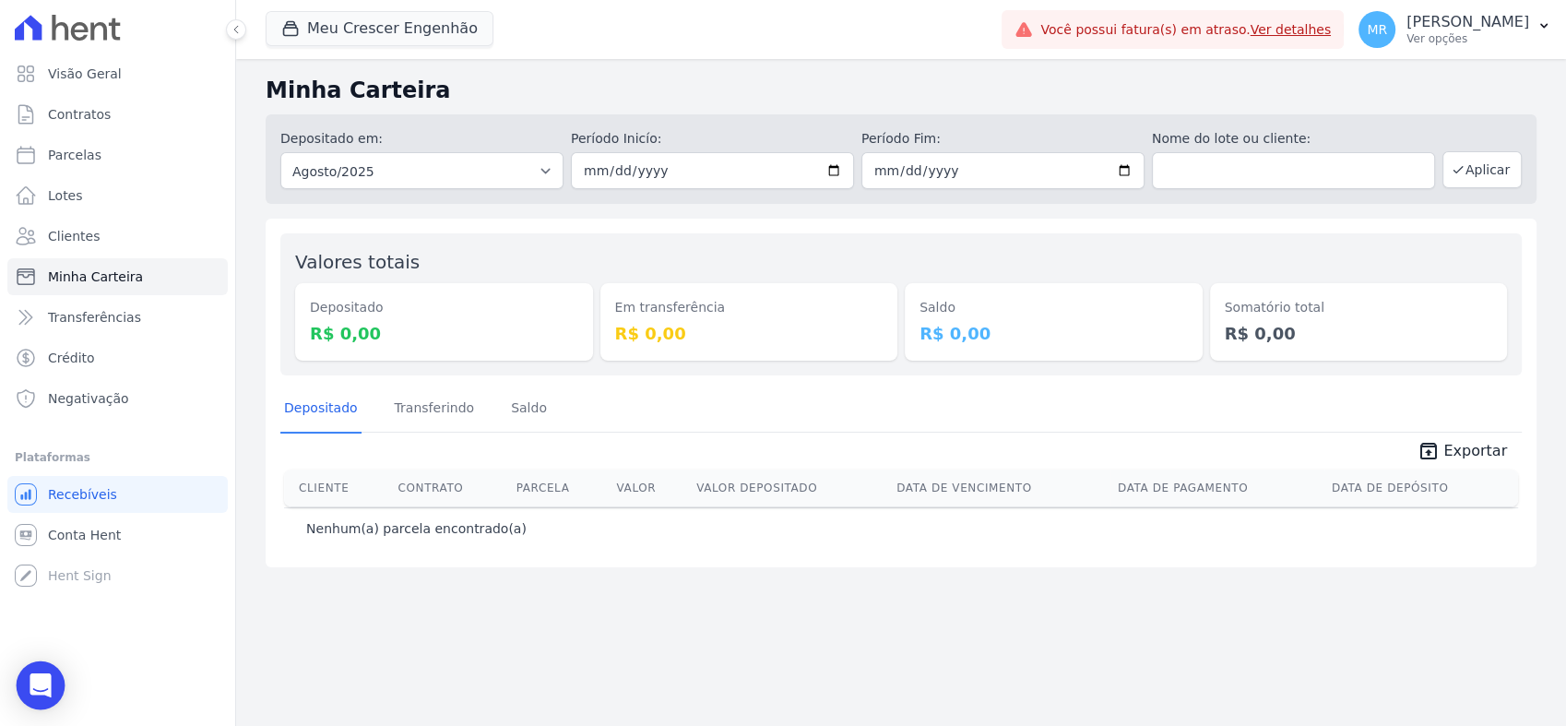
click at [54, 691] on div "Open Intercom Messenger" at bounding box center [41, 685] width 49 height 49
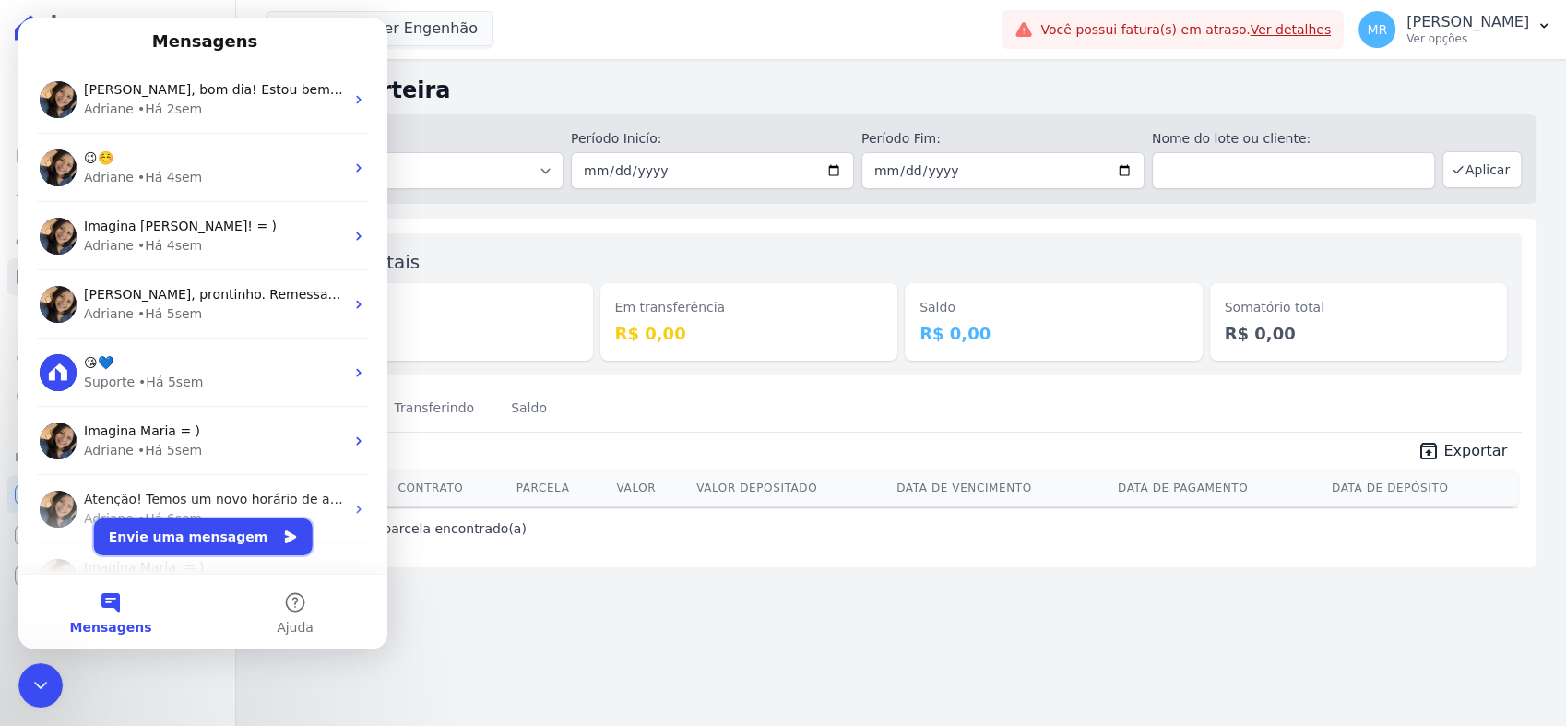
click at [235, 524] on button "Envie uma mensagem" at bounding box center [203, 536] width 219 height 37
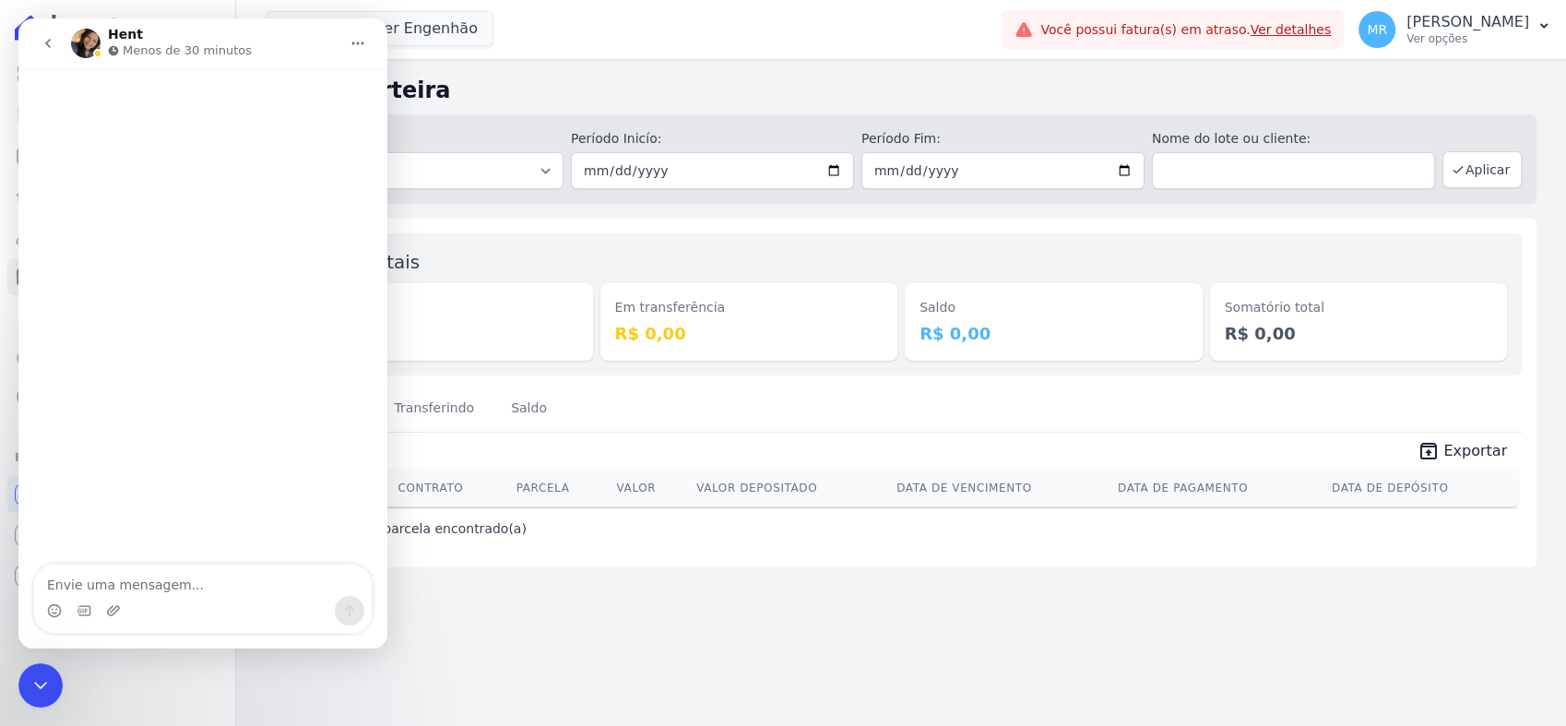
click at [41, 47] on icon "go back" at bounding box center [48, 43] width 15 height 15
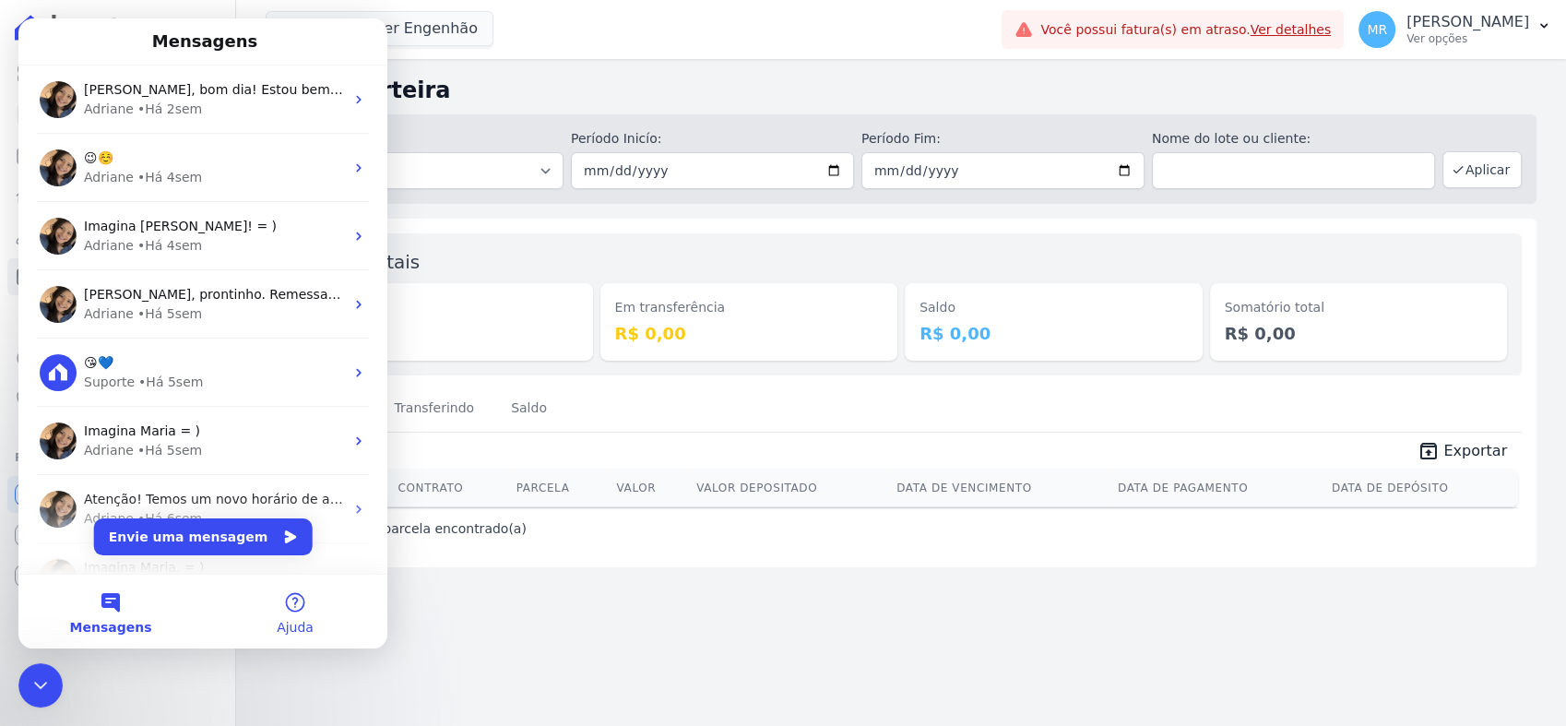
click at [328, 607] on button "Ajuda" at bounding box center [295, 612] width 184 height 74
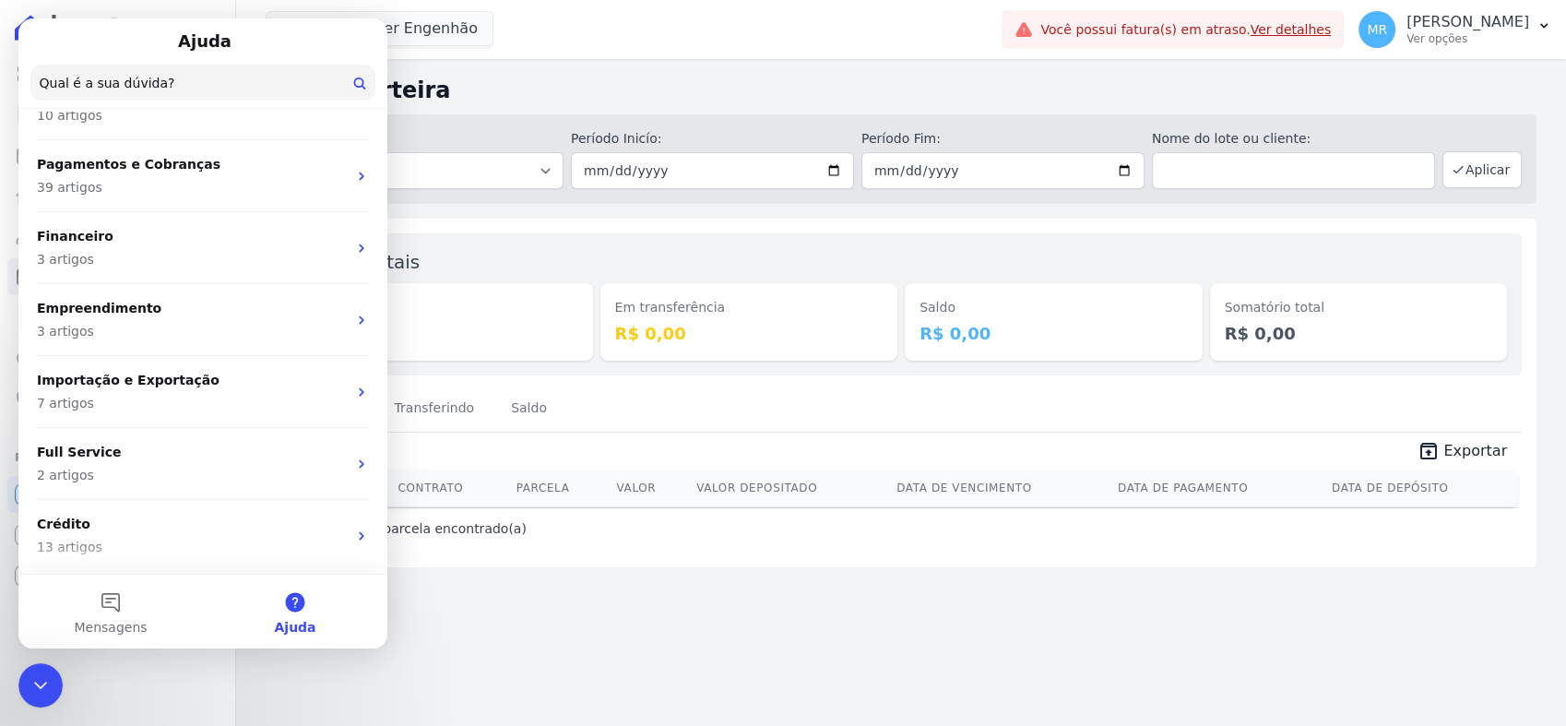
scroll to position [453, 0]
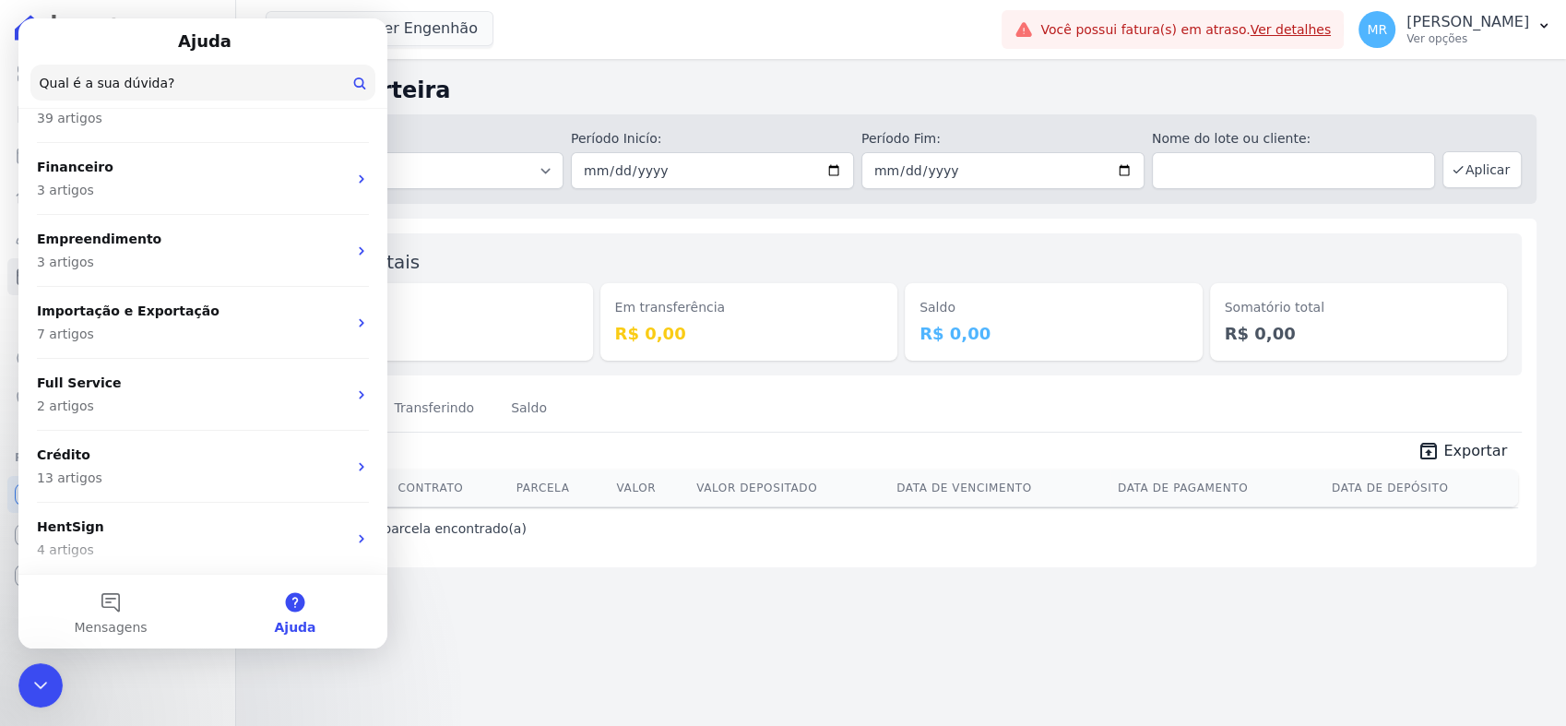
click at [208, 77] on input "Qual é a sua dúvida?" at bounding box center [202, 83] width 345 height 36
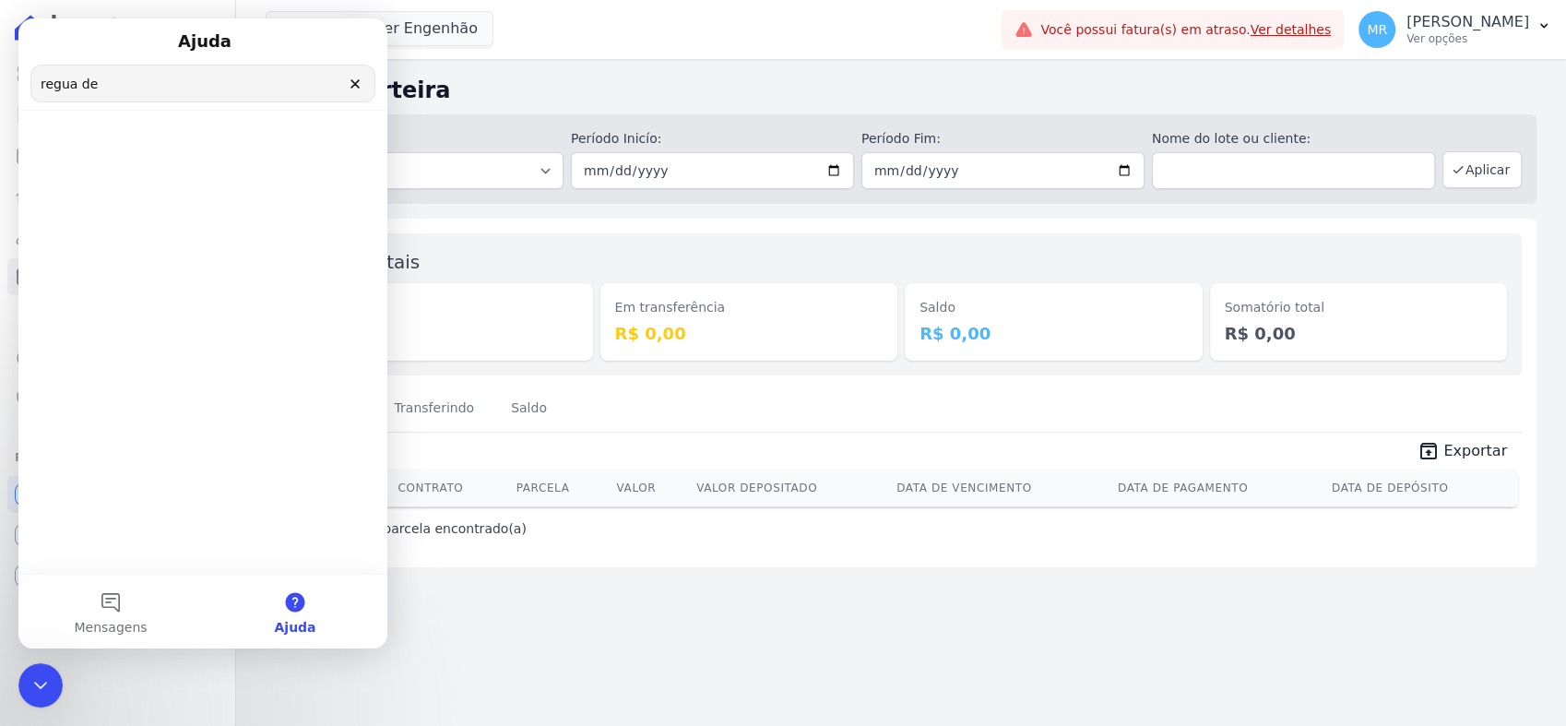
scroll to position [0, 0]
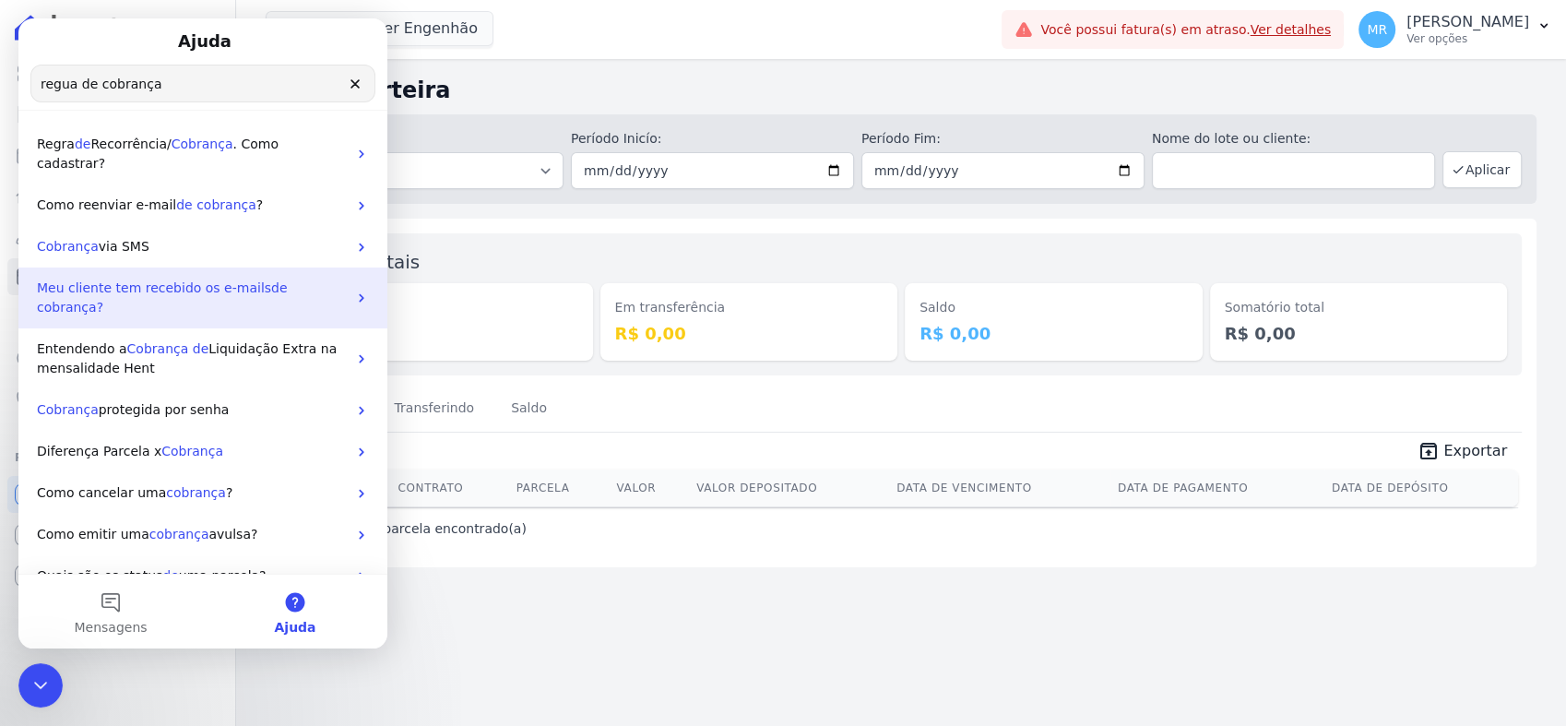
type input "regua de cobrança"
click at [264, 280] on div "Meu cliente tem recebido os e-mails de cobrança ?" at bounding box center [202, 298] width 369 height 61
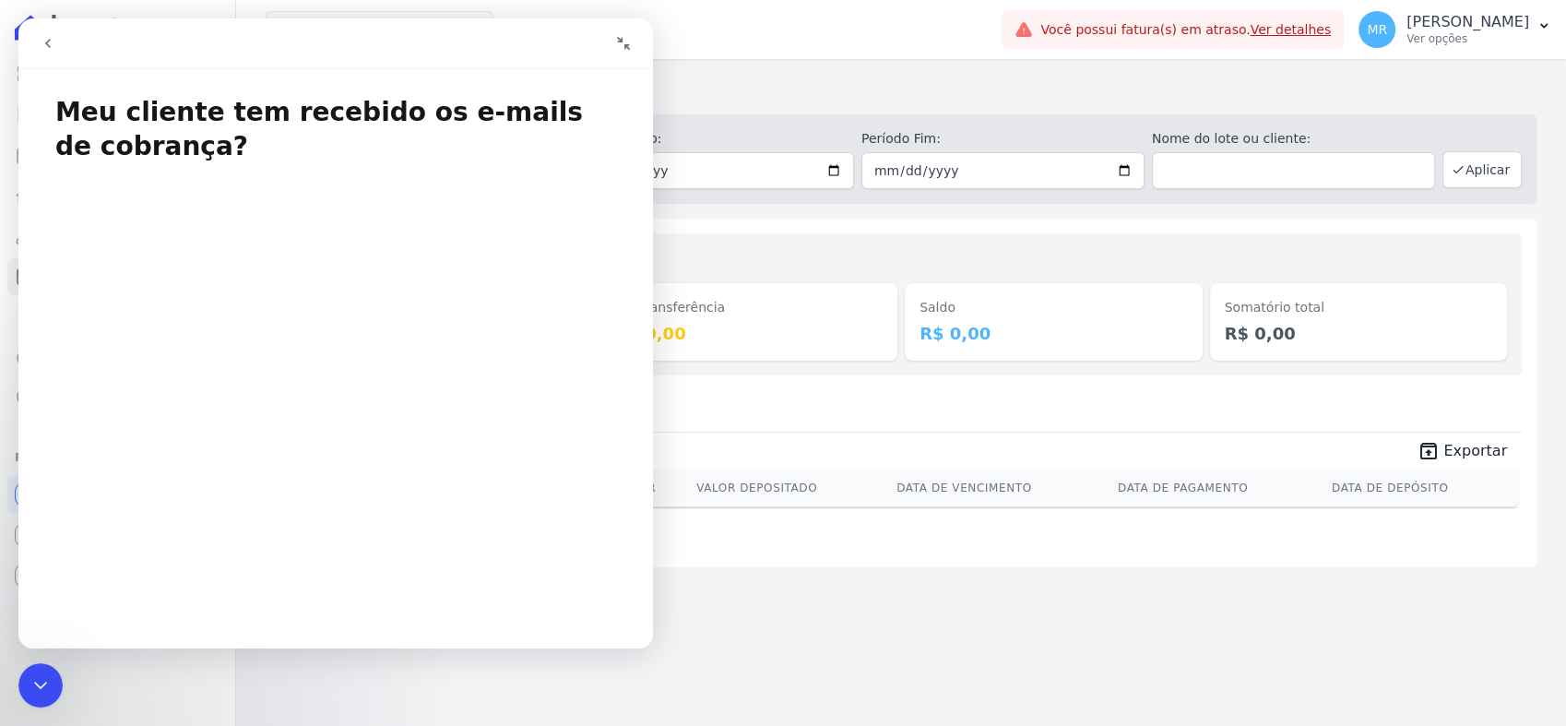
click at [1170, 632] on div "Minha Carteira Depositado em: Todos os meses Outubro/2023 Novembro/2023 Dezembr…" at bounding box center [901, 392] width 1330 height 667
click at [47, 690] on icon "Encerramento do Messenger da Intercom" at bounding box center [41, 685] width 22 height 22
